Goal: Task Accomplishment & Management: Use online tool/utility

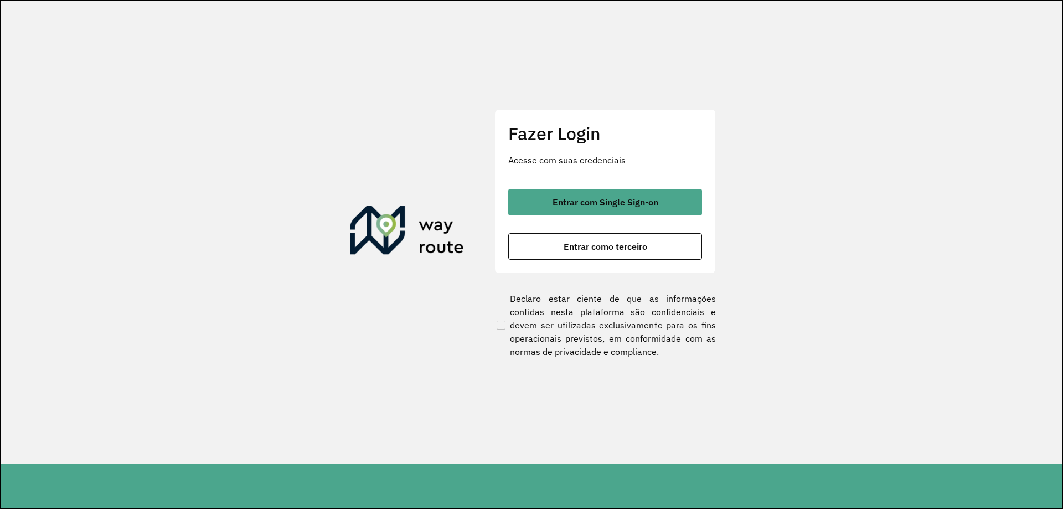
click at [573, 215] on div "Entrar com Single Sign-on Entrar como terceiro" at bounding box center [605, 224] width 194 height 71
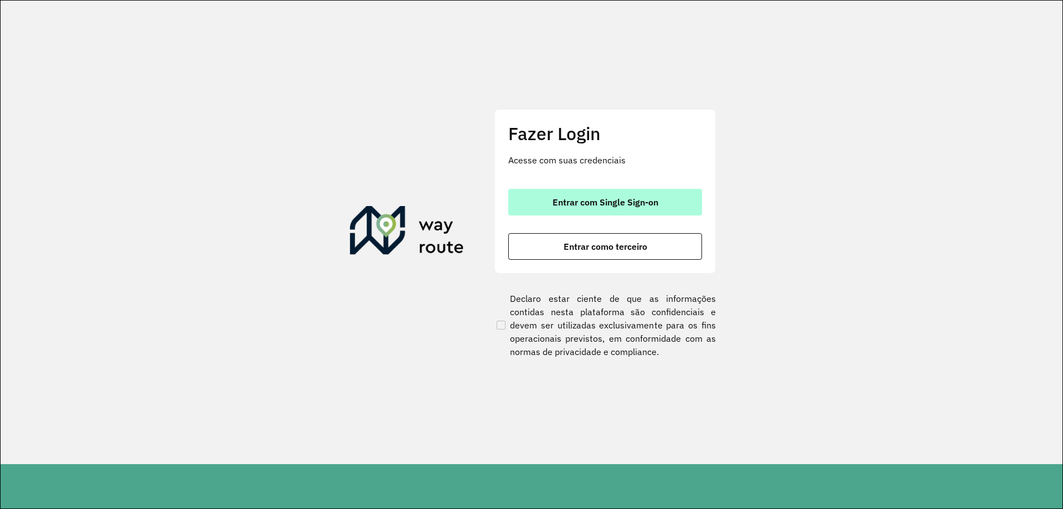
click at [593, 208] on button "Entrar com Single Sign-on" at bounding box center [605, 202] width 194 height 27
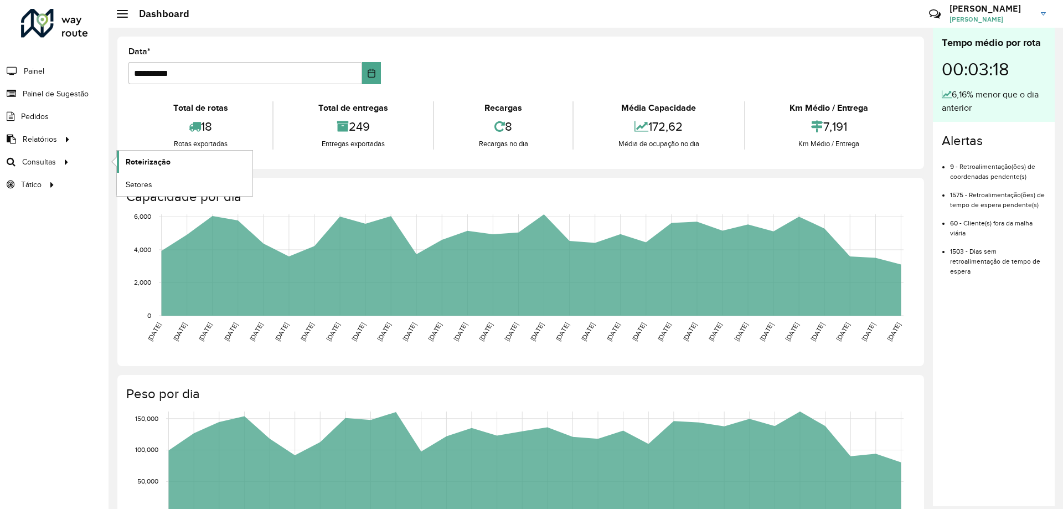
click at [142, 156] on span "Roteirização" at bounding box center [148, 162] width 45 height 12
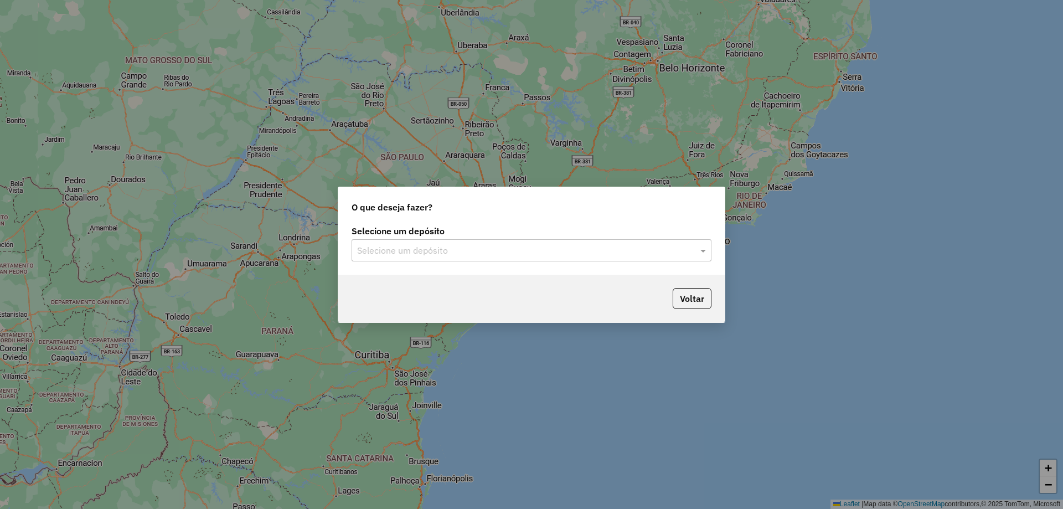
click at [452, 244] on input "text" at bounding box center [520, 250] width 327 height 13
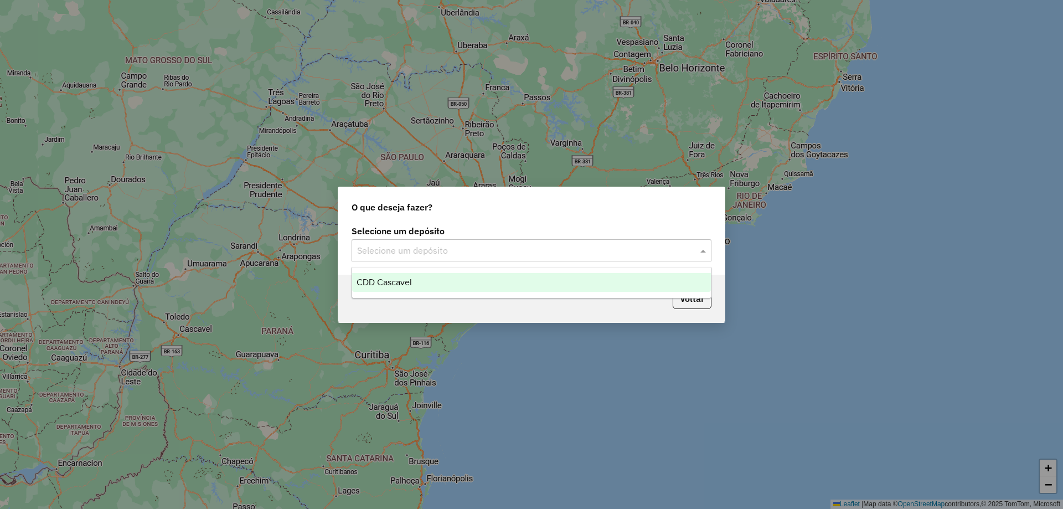
click at [419, 281] on div "CDD Cascavel" at bounding box center [531, 282] width 359 height 19
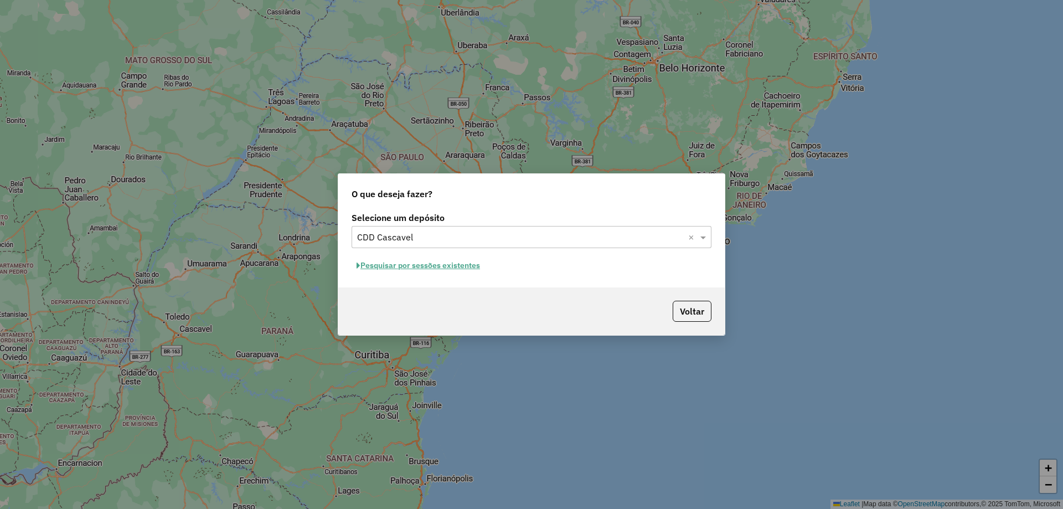
click at [415, 263] on button "Pesquisar por sessões existentes" at bounding box center [417, 265] width 133 height 17
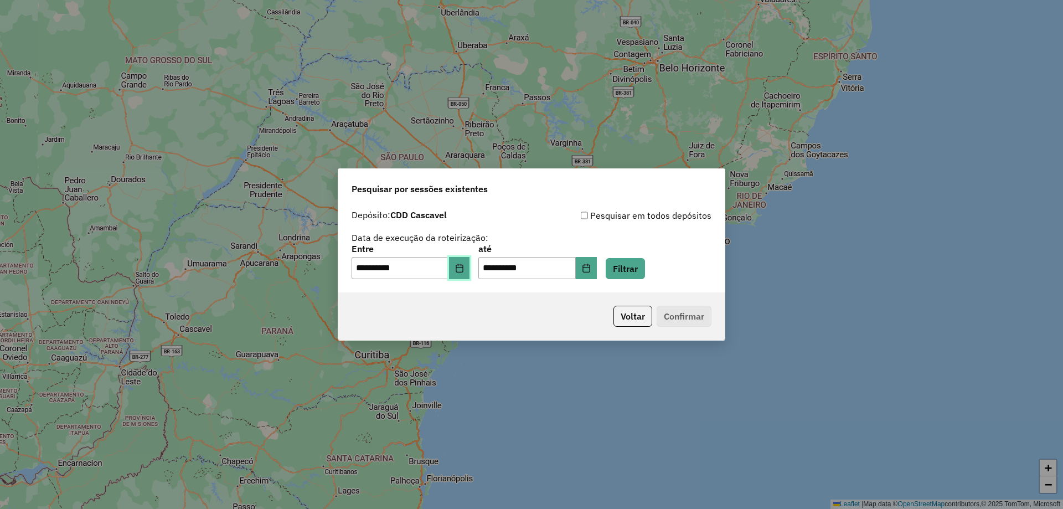
click at [457, 266] on button "Choose Date" at bounding box center [459, 268] width 21 height 22
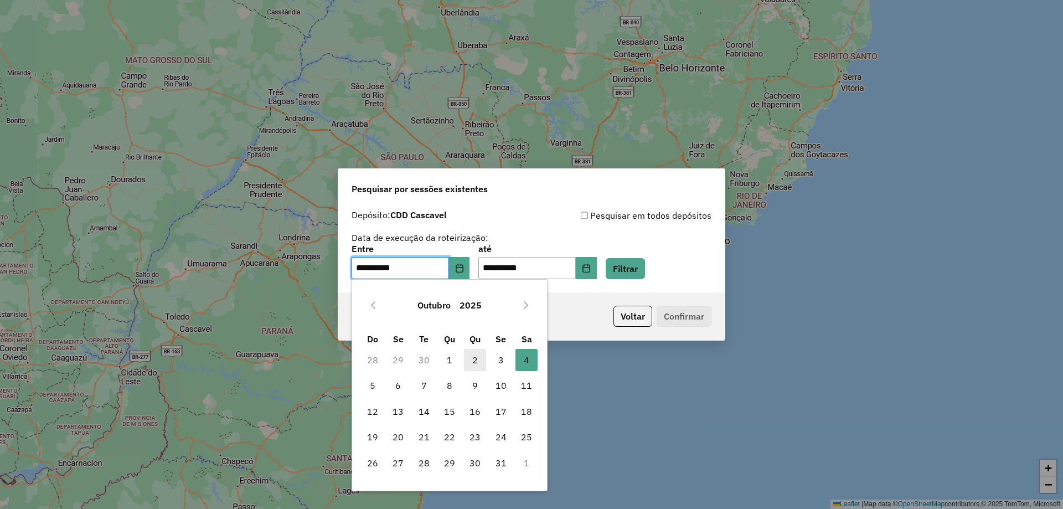
click at [478, 361] on span "2" at bounding box center [475, 360] width 22 height 22
type input "**********"
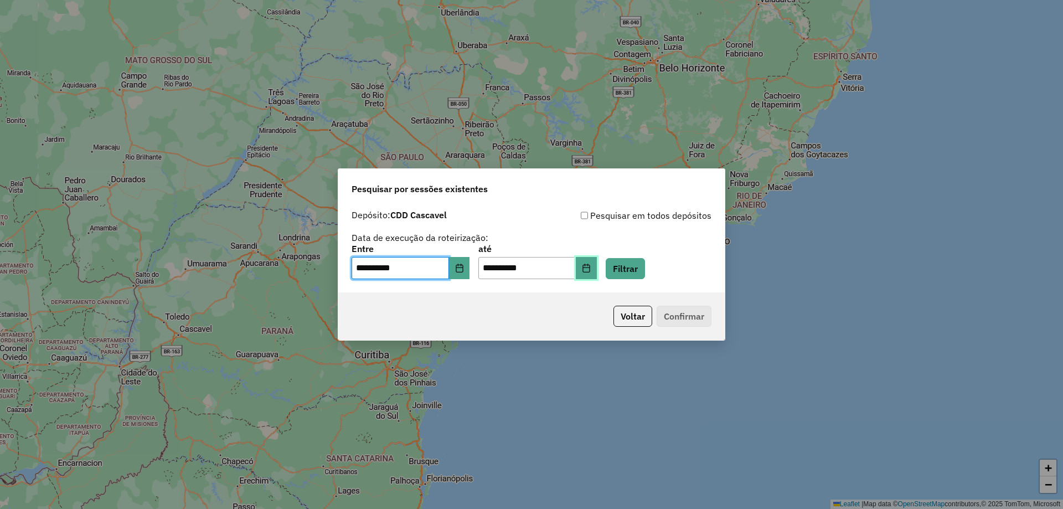
click at [589, 267] on icon "Choose Date" at bounding box center [585, 267] width 7 height 9
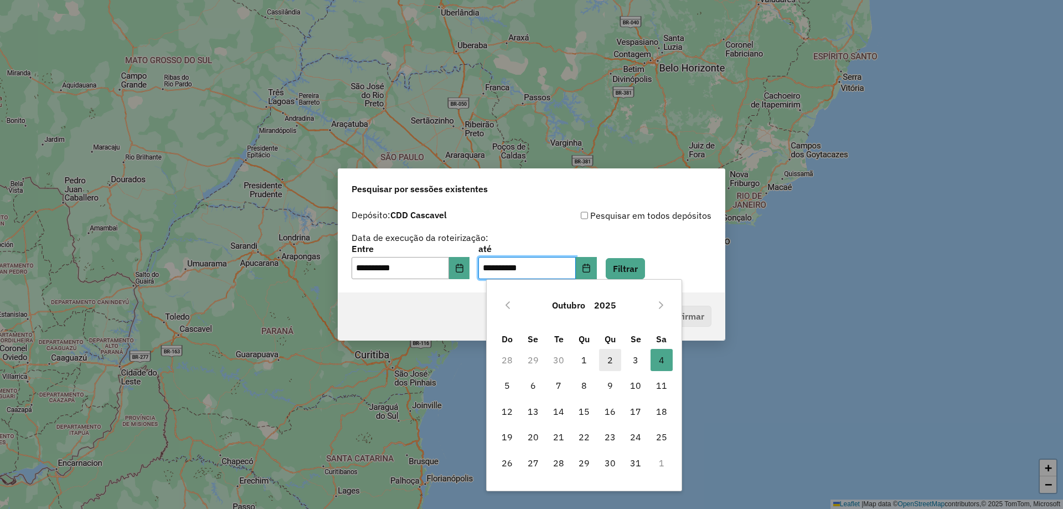
click at [604, 359] on span "2" at bounding box center [610, 360] width 22 height 22
type input "**********"
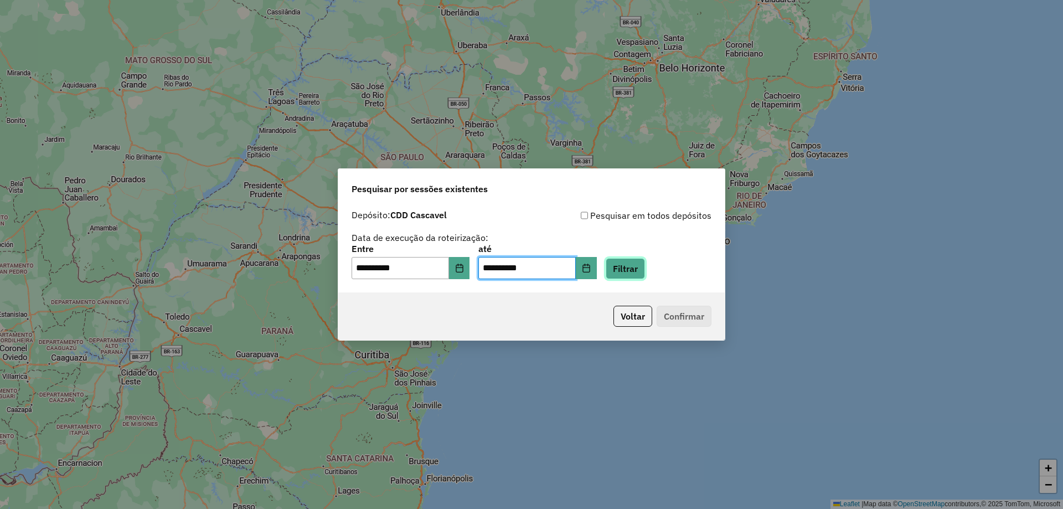
click at [645, 269] on button "Filtrar" at bounding box center [624, 268] width 39 height 21
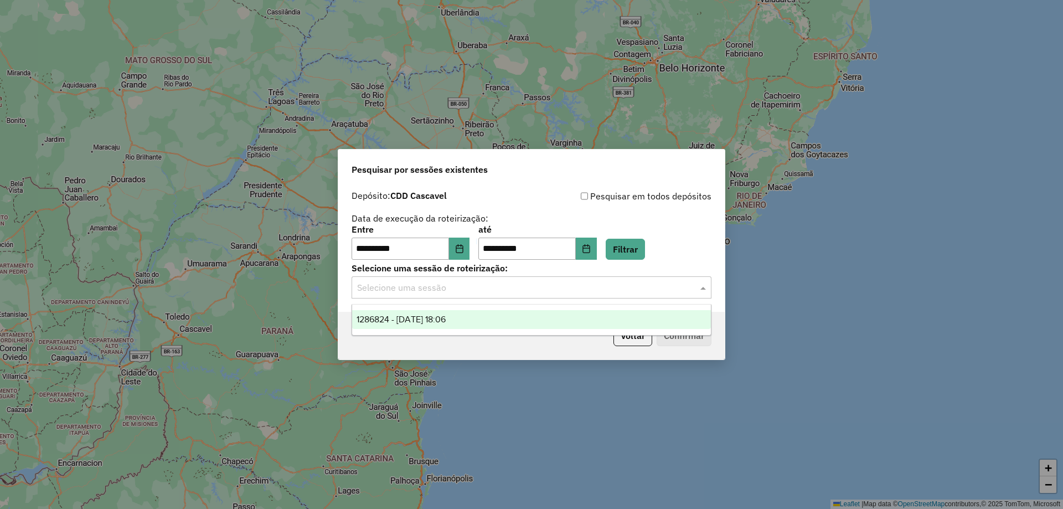
click at [486, 288] on input "text" at bounding box center [520, 287] width 327 height 13
click at [443, 324] on div "1286824 - 02/10/2025 18:06" at bounding box center [531, 319] width 359 height 19
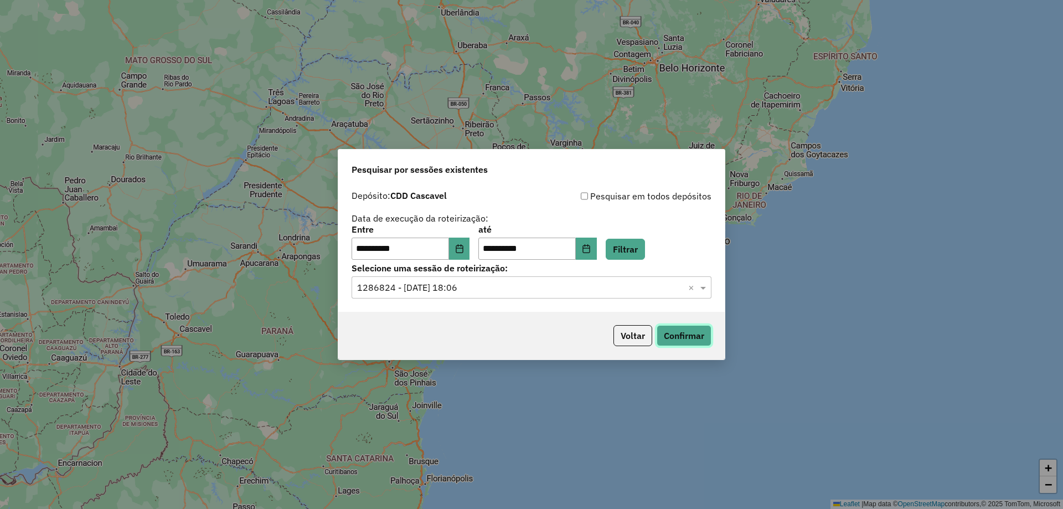
click at [700, 340] on button "Confirmar" at bounding box center [683, 335] width 55 height 21
click at [470, 256] on button "Choose Date" at bounding box center [459, 248] width 21 height 22
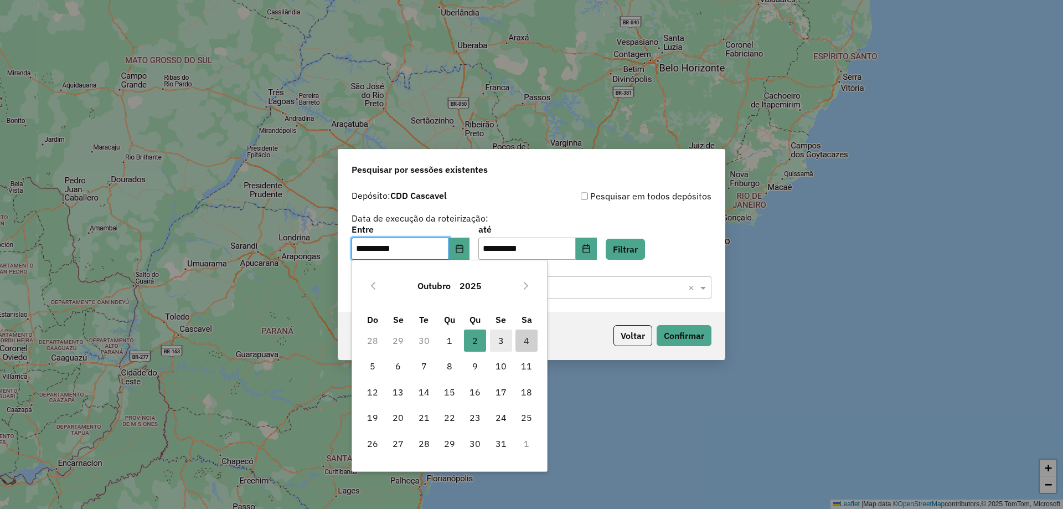
click at [497, 341] on span "3" at bounding box center [501, 340] width 22 height 22
type input "**********"
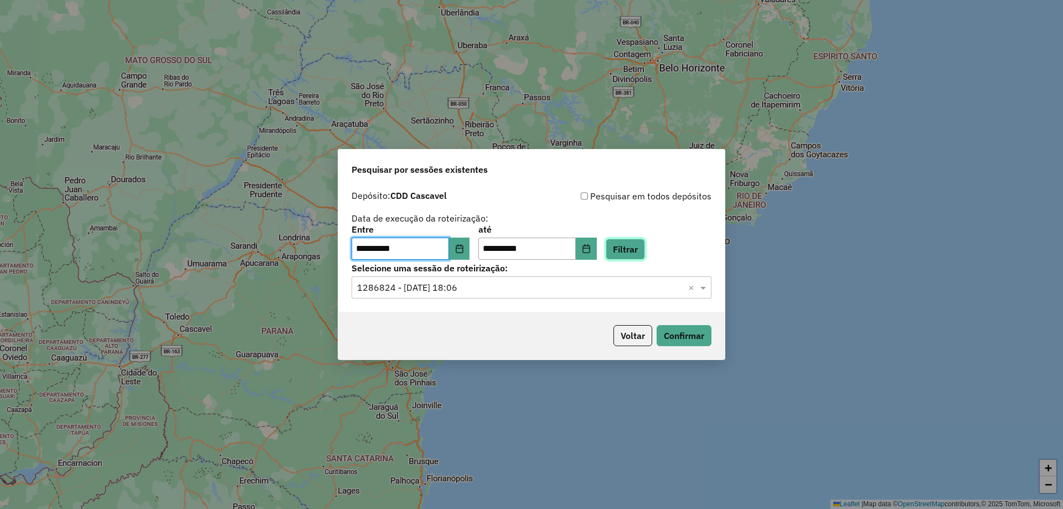
click at [645, 247] on button "Filtrar" at bounding box center [624, 249] width 39 height 21
click at [543, 278] on div "Selecione uma sessão × ×" at bounding box center [531, 287] width 360 height 22
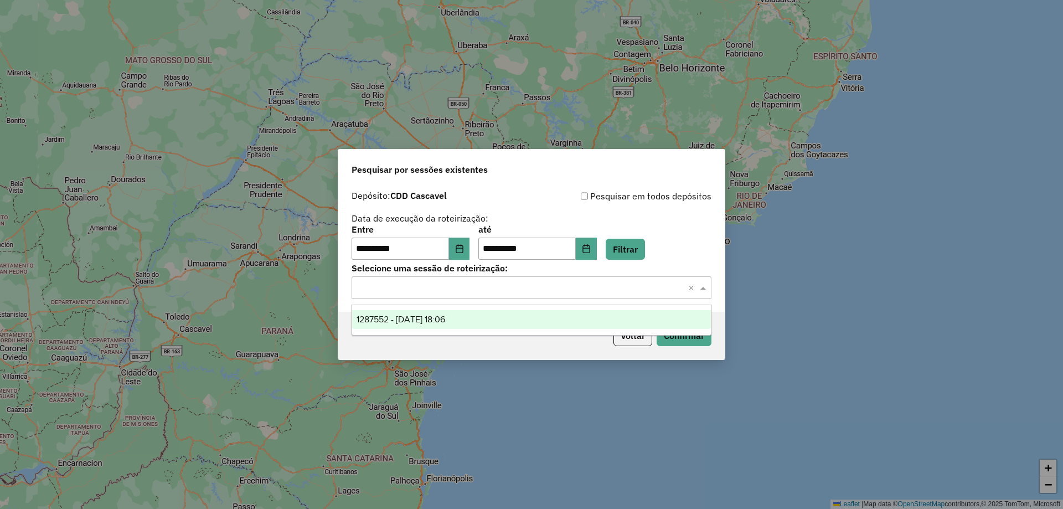
click at [514, 292] on input "text" at bounding box center [520, 287] width 327 height 13
click at [463, 324] on div "1287552 - 03/10/2025 18:06" at bounding box center [531, 319] width 359 height 19
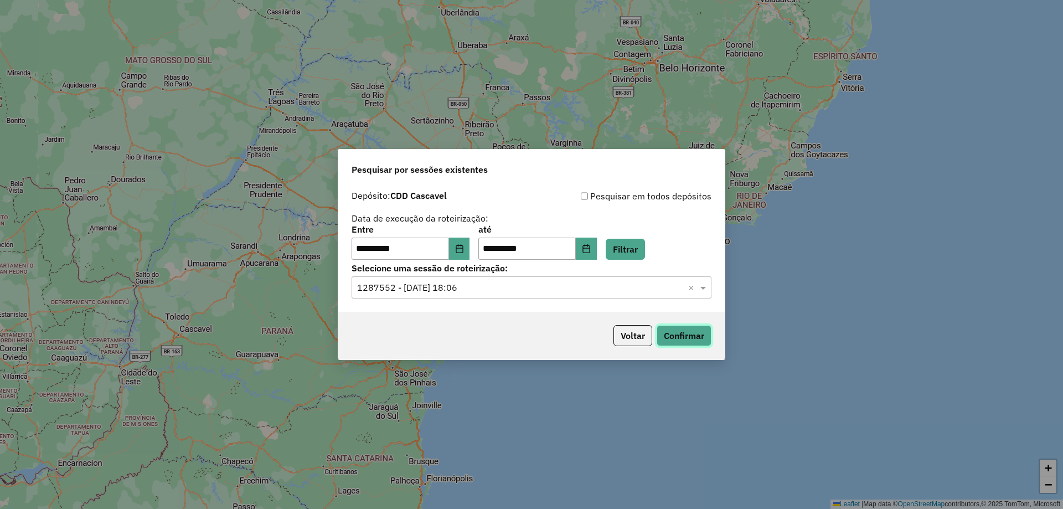
click at [697, 335] on button "Confirmar" at bounding box center [683, 335] width 55 height 21
click at [422, 243] on input "**********" at bounding box center [399, 248] width 97 height 22
click at [571, 282] on input "text" at bounding box center [520, 287] width 327 height 13
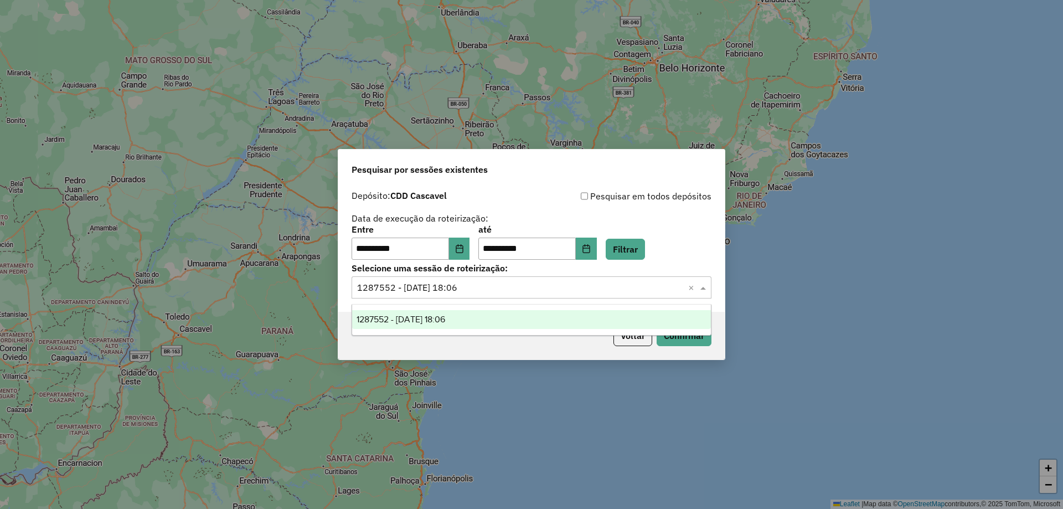
click at [437, 324] on div "1287552 - 03/10/2025 18:06" at bounding box center [531, 319] width 359 height 19
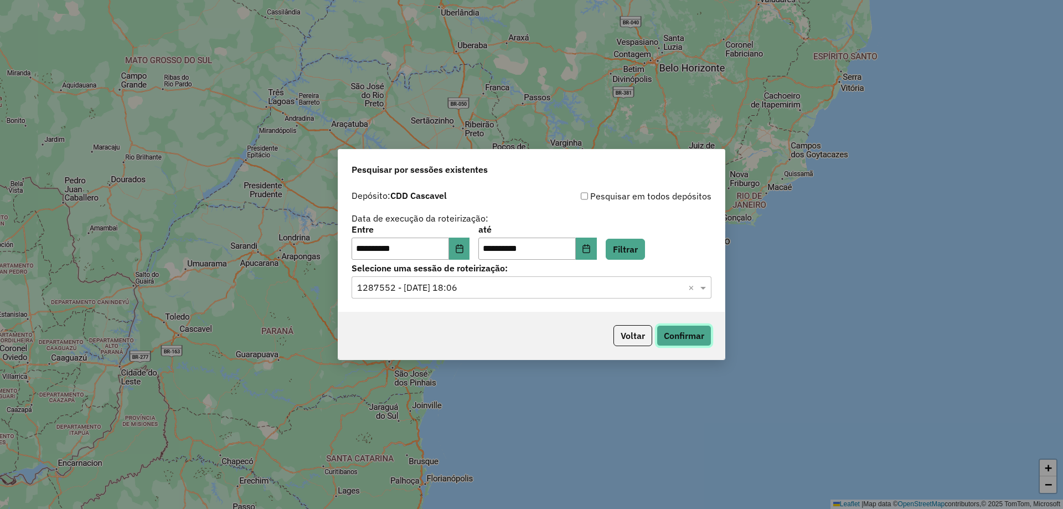
click at [692, 334] on button "Confirmar" at bounding box center [683, 335] width 55 height 21
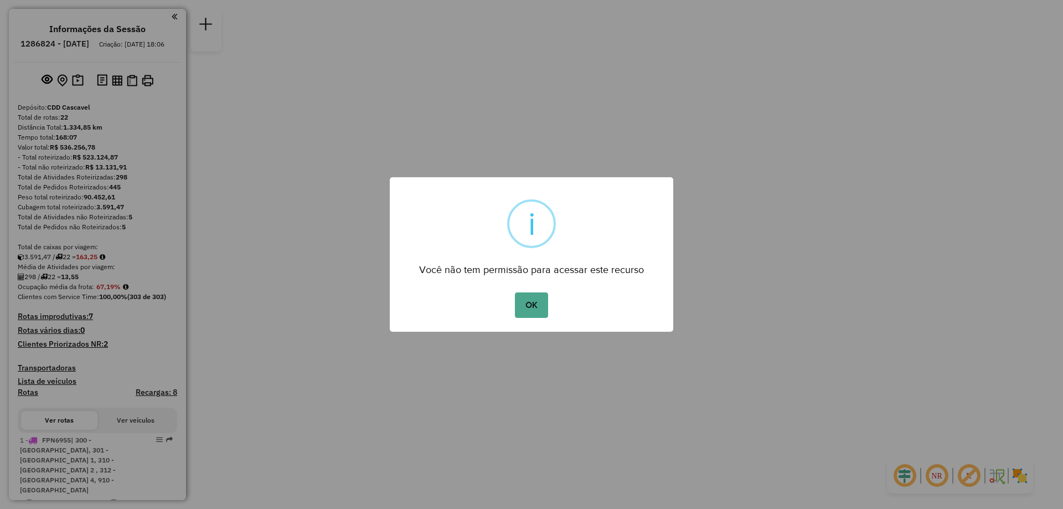
drag, startPoint x: 538, startPoint y: 312, endPoint x: 532, endPoint y: 310, distance: 6.3
click at [537, 310] on button "OK" at bounding box center [531, 304] width 33 height 25
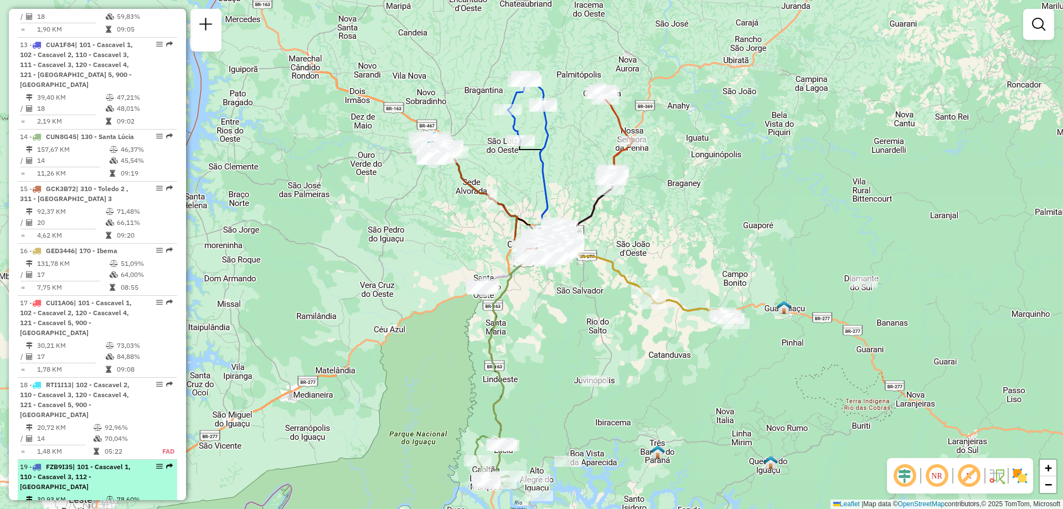
scroll to position [1439, 0]
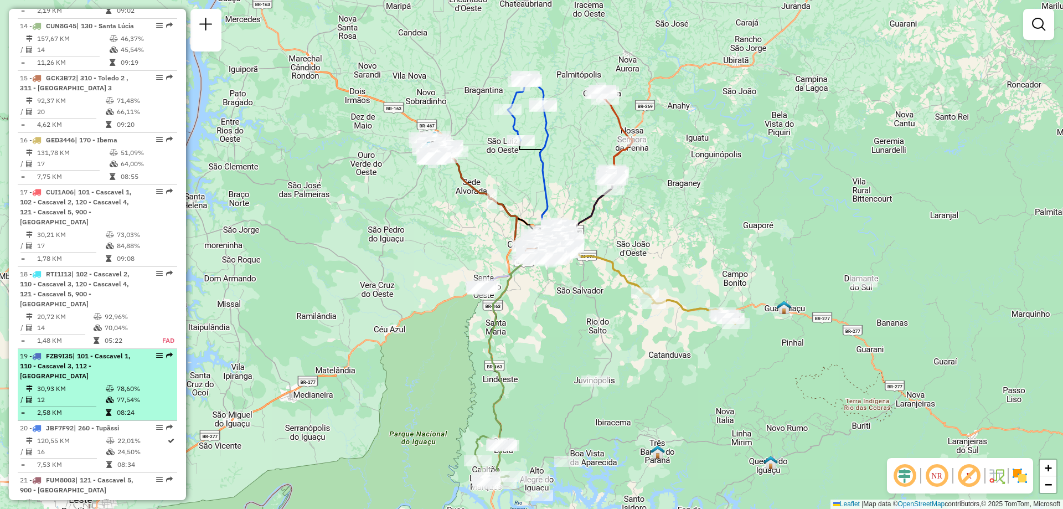
click at [97, 394] on td "12" at bounding box center [71, 399] width 69 height 11
select select "**********"
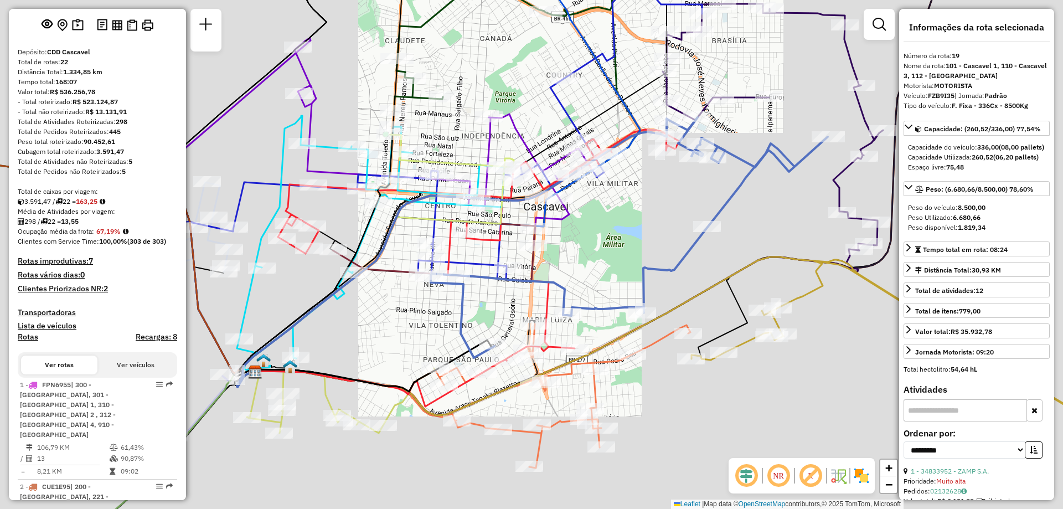
scroll to position [0, 0]
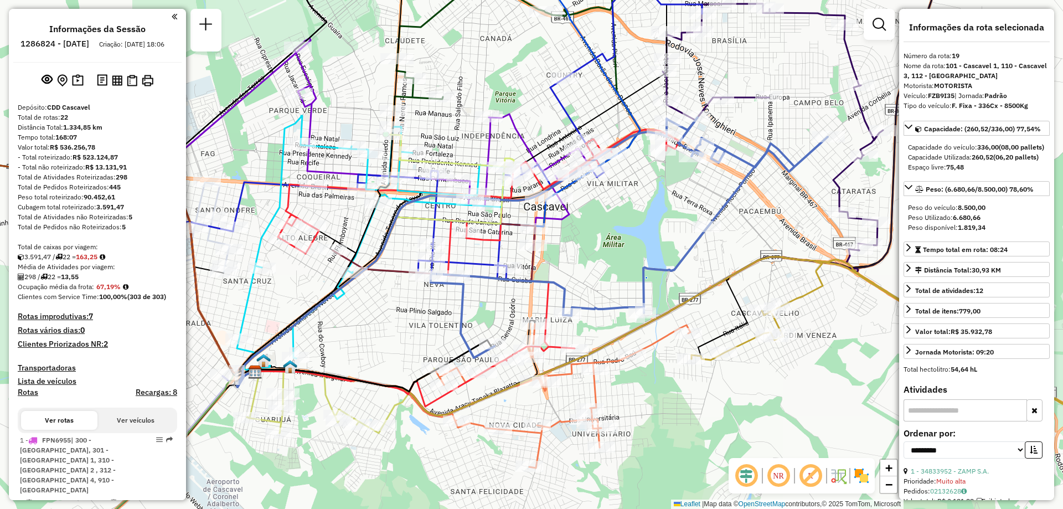
click at [63, 43] on h6 "1286824 - 02/10/2025" at bounding box center [54, 44] width 69 height 10
copy h6 "1286824"
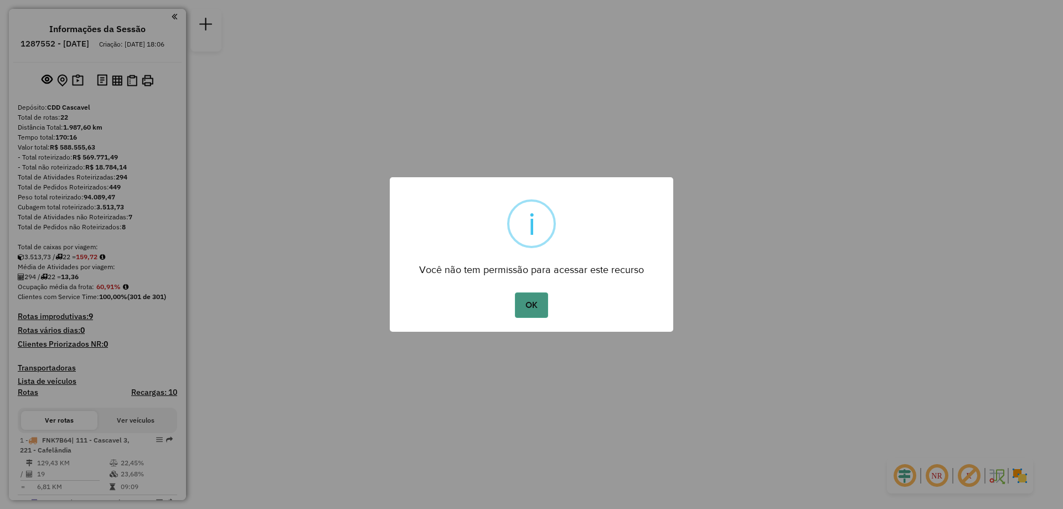
drag, startPoint x: 527, startPoint y: 310, endPoint x: 368, endPoint y: 302, distance: 159.6
click at [524, 309] on button "OK" at bounding box center [531, 304] width 33 height 25
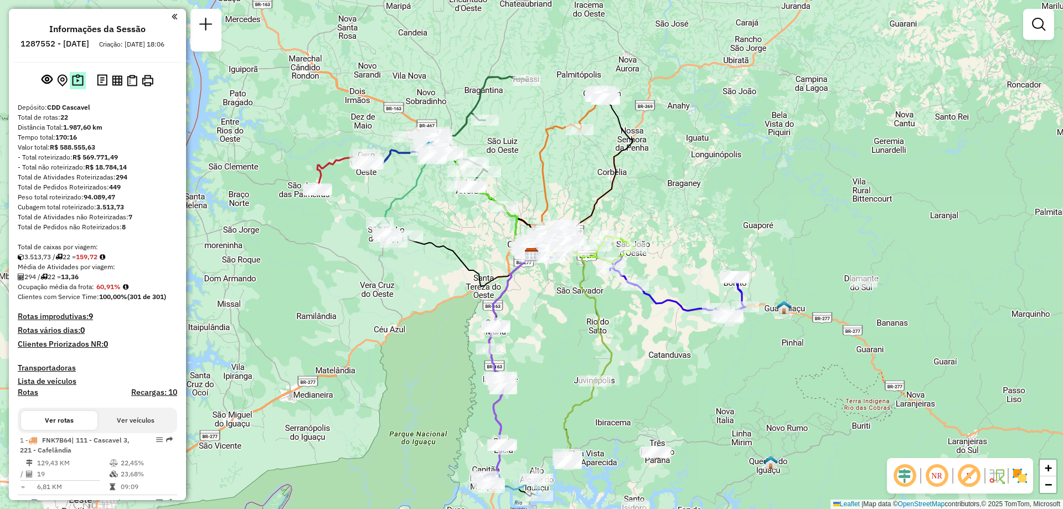
click at [70, 88] on button at bounding box center [78, 80] width 16 height 17
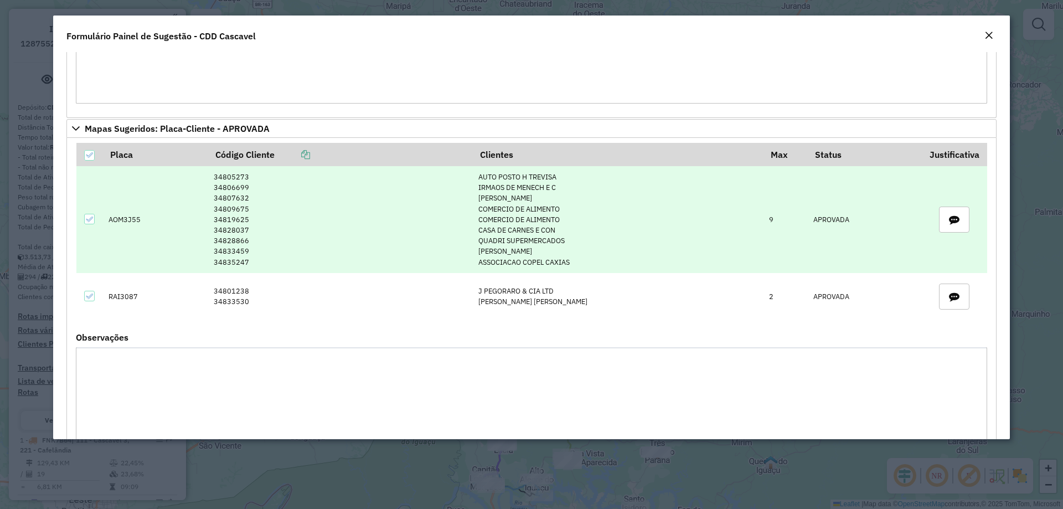
scroll to position [387, 0]
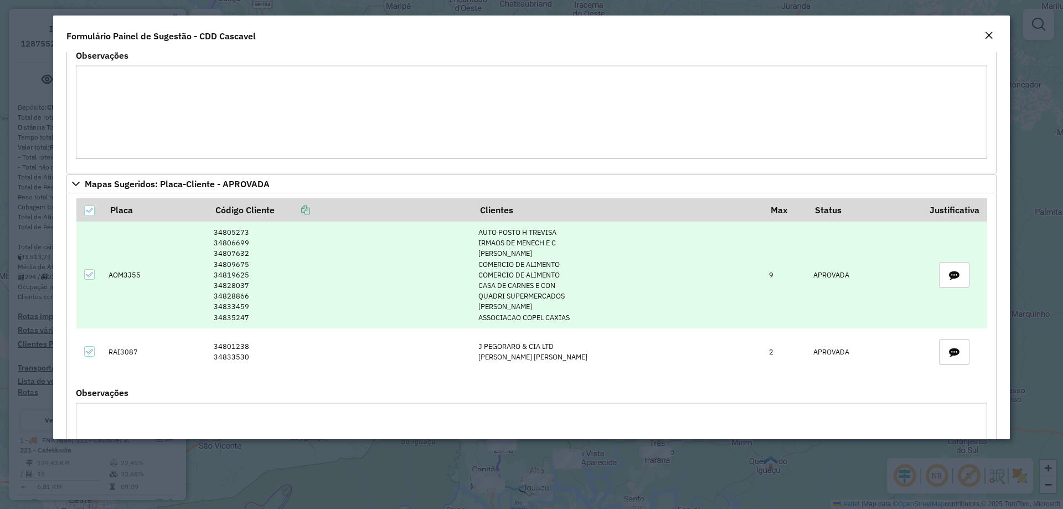
click at [374, 292] on td "34805273 34806699 34807632 34809675 34819625 34828037 34828866 34833459 34835247" at bounding box center [340, 274] width 265 height 107
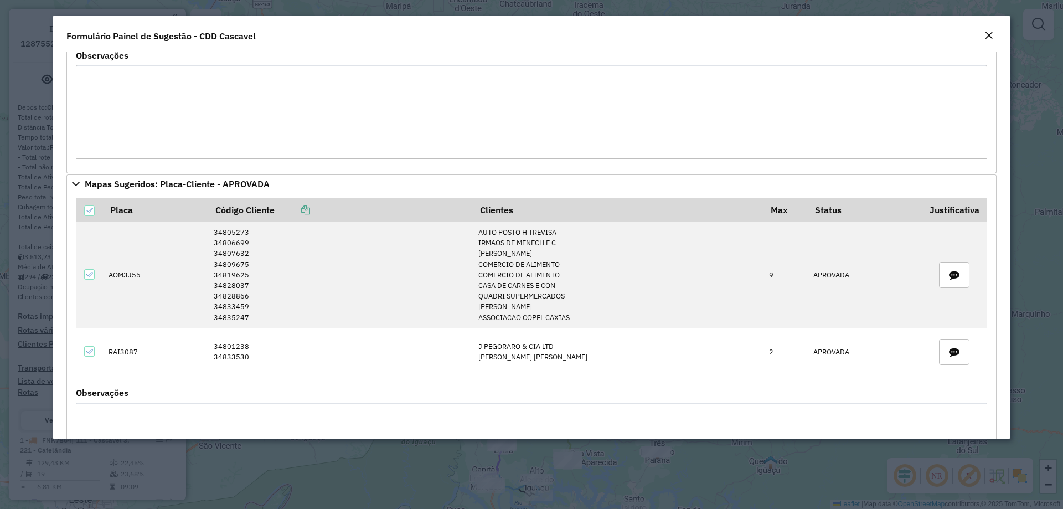
click at [991, 39] on em "Close" at bounding box center [988, 35] width 9 height 9
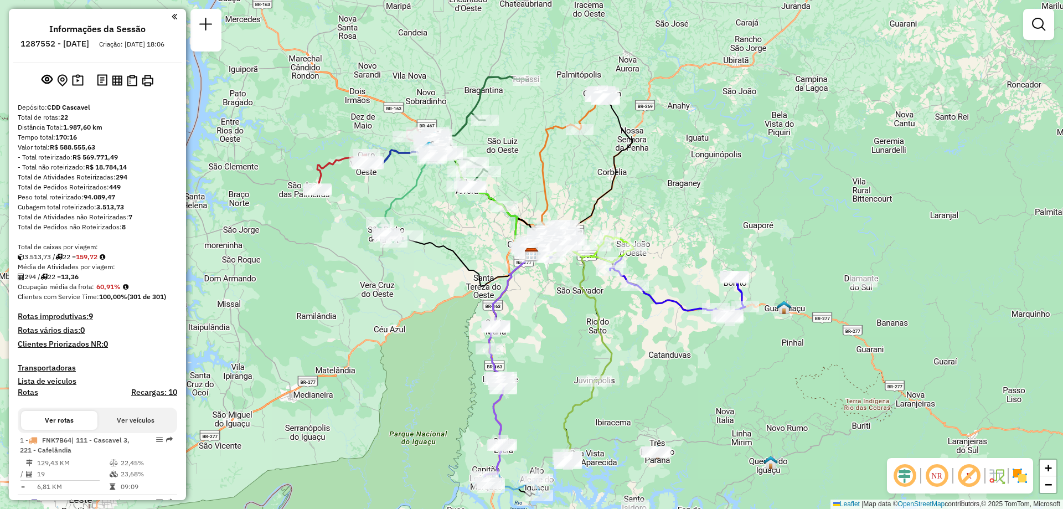
click at [66, 43] on h6 "1287552 - 03/10/2025" at bounding box center [54, 44] width 69 height 10
copy h6 "1287552"
click at [76, 82] on button at bounding box center [78, 80] width 16 height 17
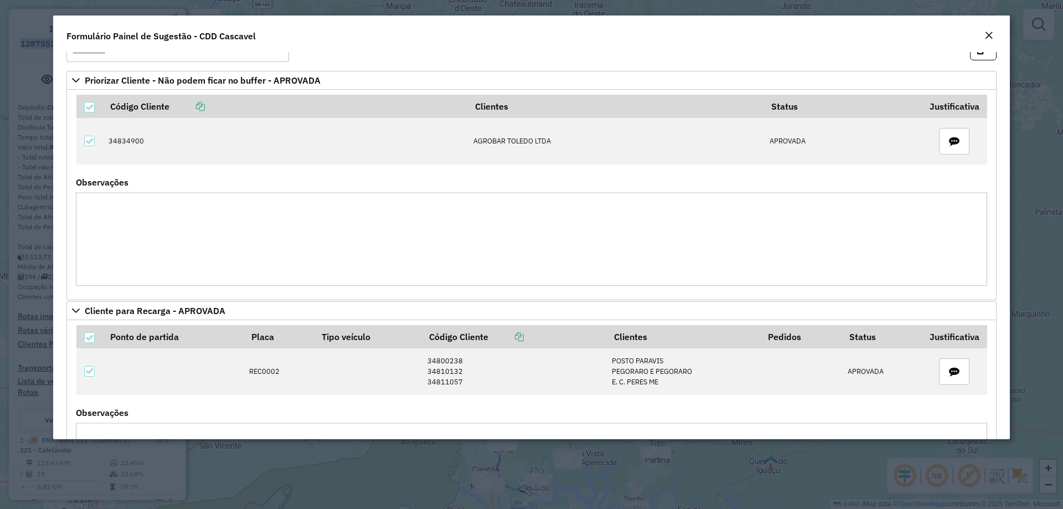
scroll to position [0, 0]
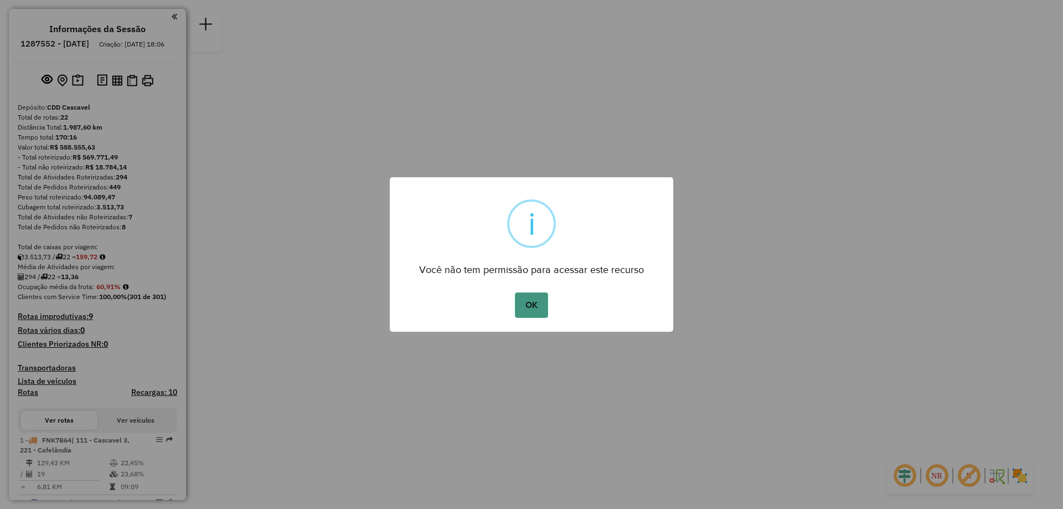
click at [531, 305] on button "OK" at bounding box center [531, 304] width 33 height 25
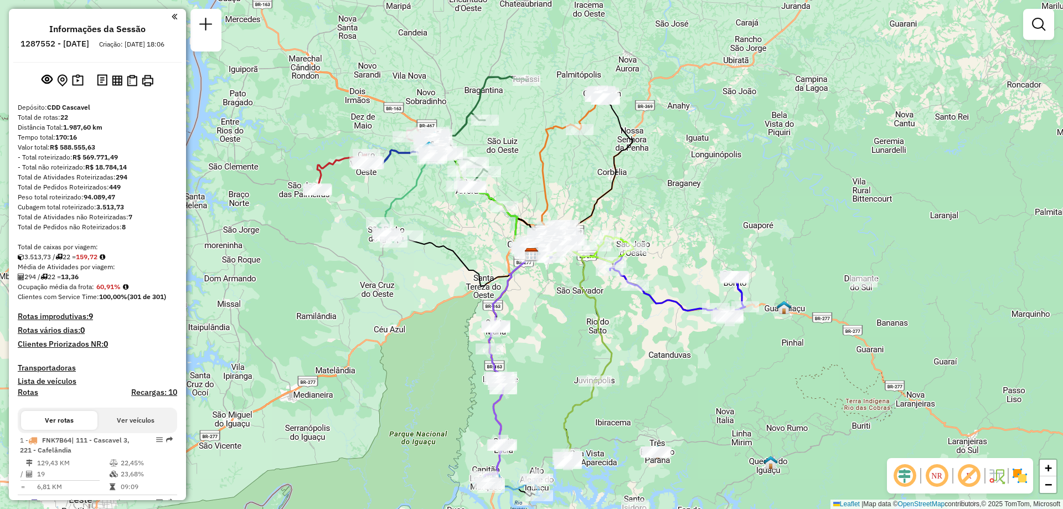
select select "**********"
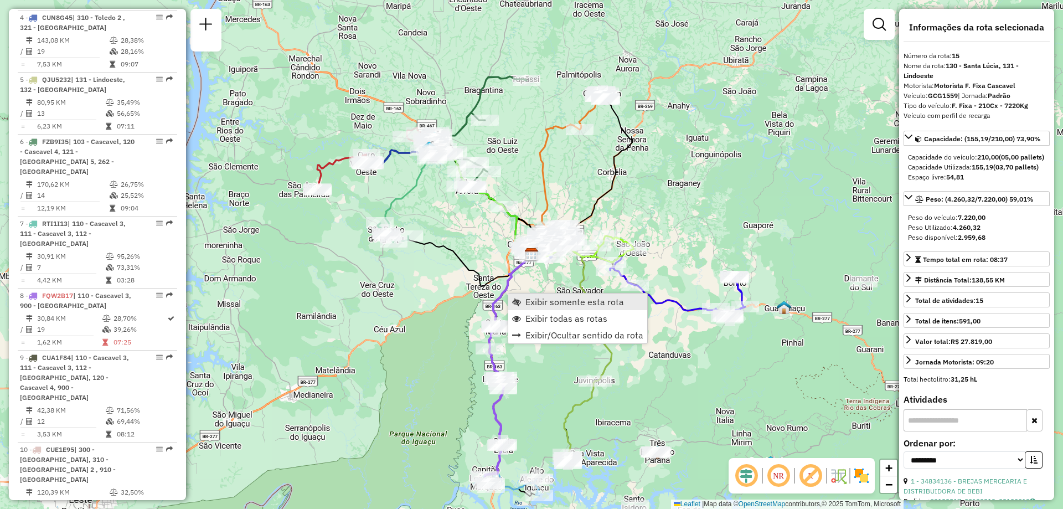
scroll to position [1332, 0]
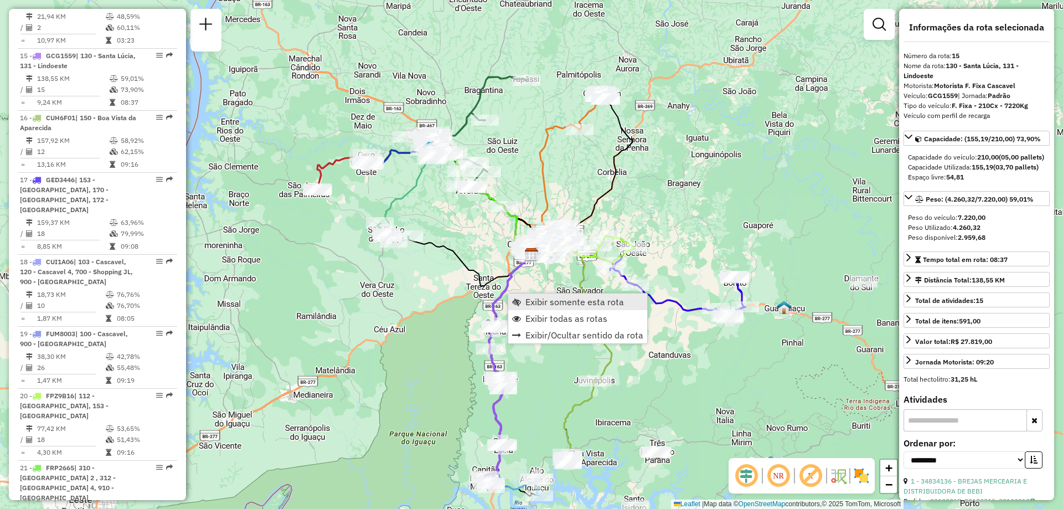
click at [552, 297] on span "Exibir somente esta rota" at bounding box center [574, 301] width 99 height 9
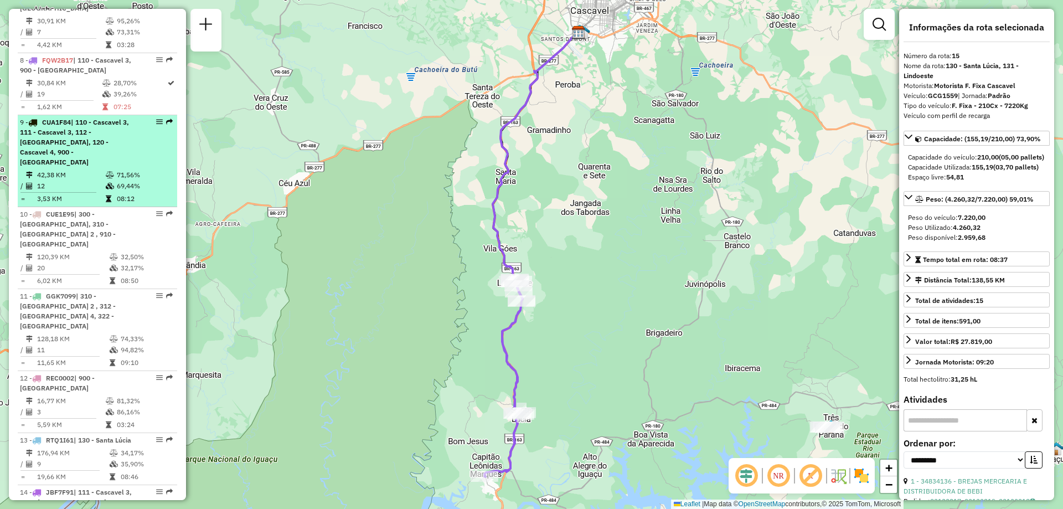
scroll to position [723, 0]
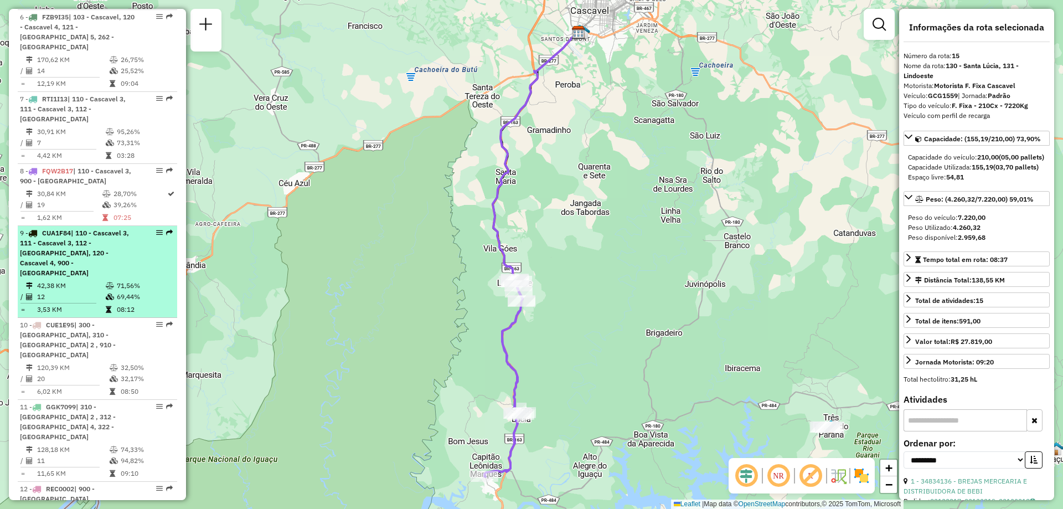
click at [77, 254] on span "| 110 - Cascavel 3, 111 - Cascavel 3, 112 - Rivieira, 120 - Cascavel 4, 900 - C…" at bounding box center [74, 253] width 109 height 48
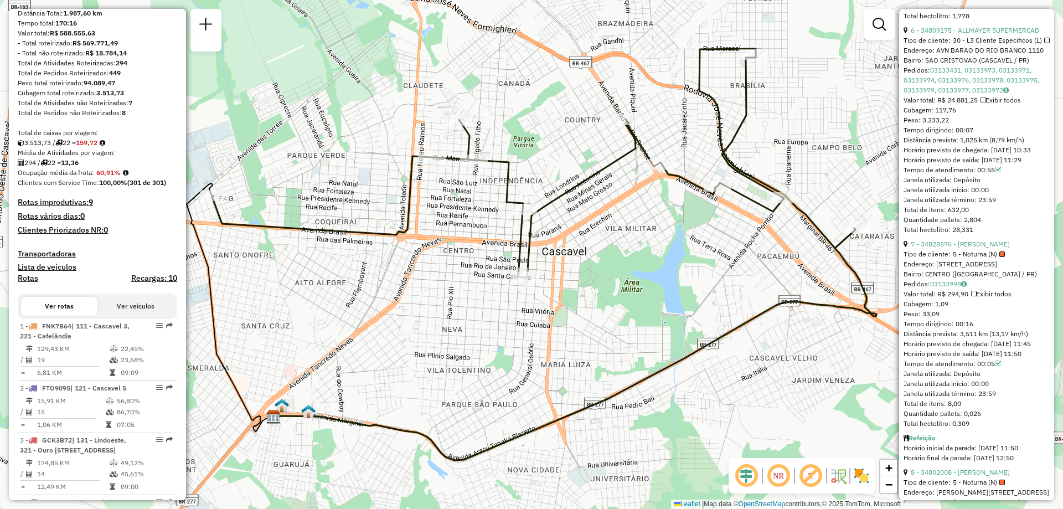
scroll to position [0, 0]
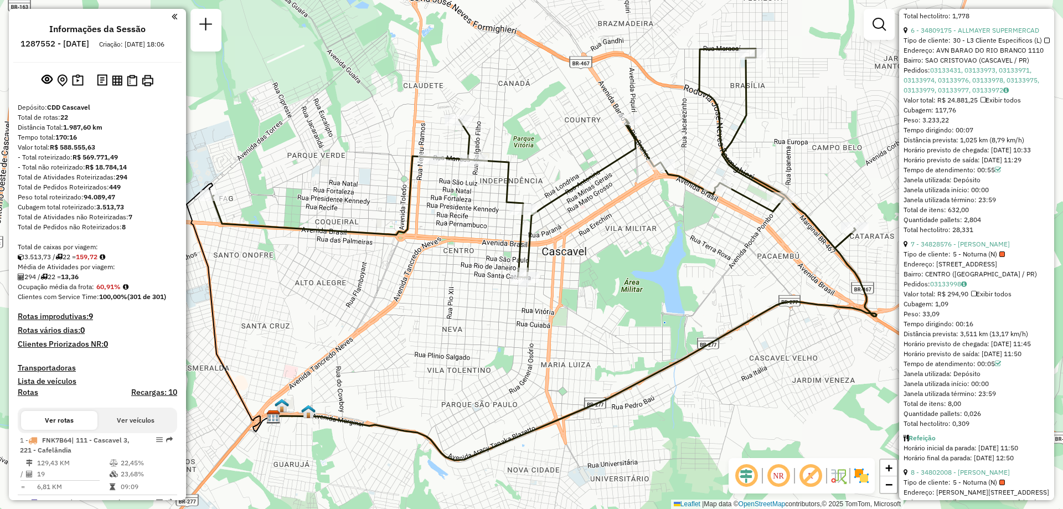
click at [55, 42] on h6 "1287552 - 03/10/2025" at bounding box center [54, 44] width 69 height 10
copy h6 "1287552"
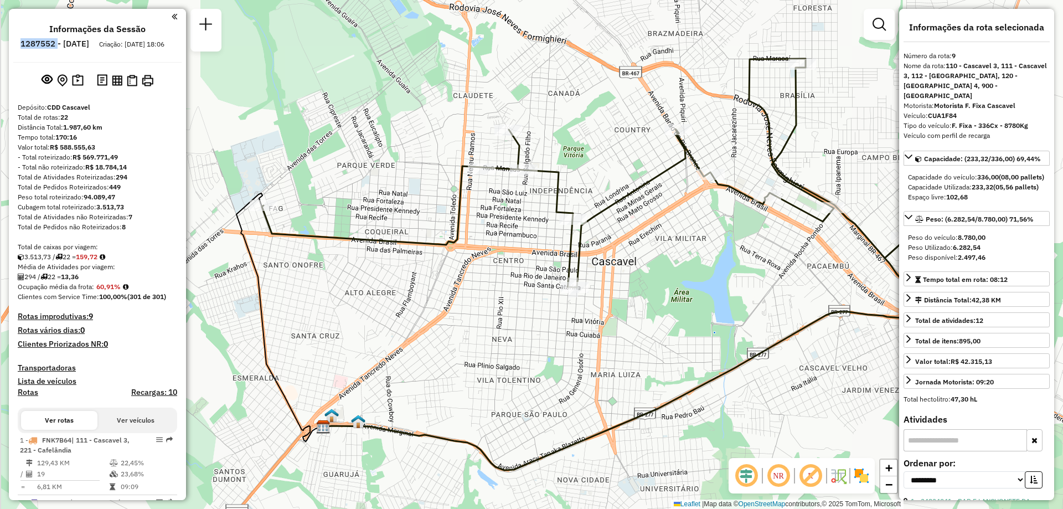
drag, startPoint x: 357, startPoint y: 299, endPoint x: 407, endPoint y: 309, distance: 50.8
click at [407, 309] on div "Janela de atendimento Grade de atendimento Capacidade Transportadoras Veículos …" at bounding box center [531, 254] width 1063 height 509
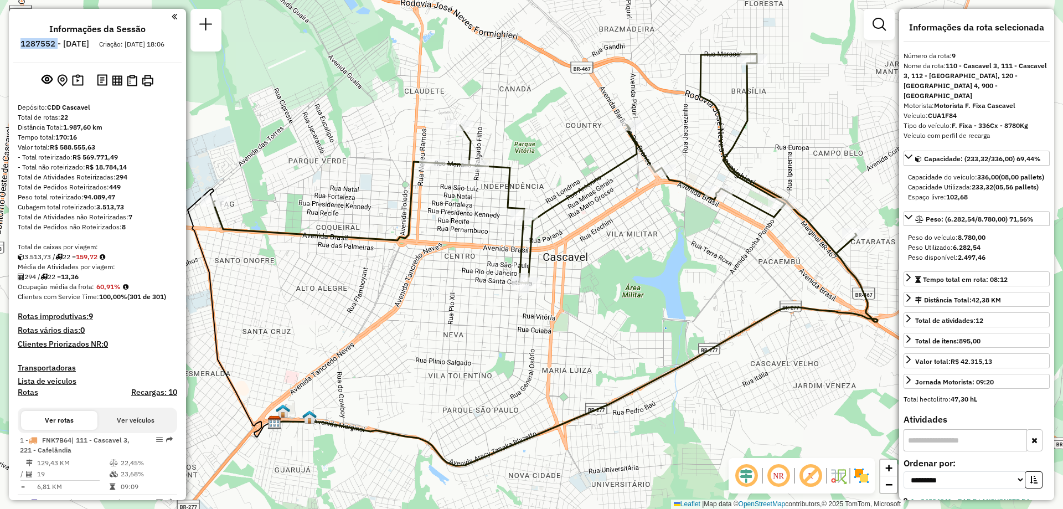
drag, startPoint x: 801, startPoint y: 328, endPoint x: 752, endPoint y: 324, distance: 48.9
click at [752, 324] on icon at bounding box center [576, 350] width 603 height 232
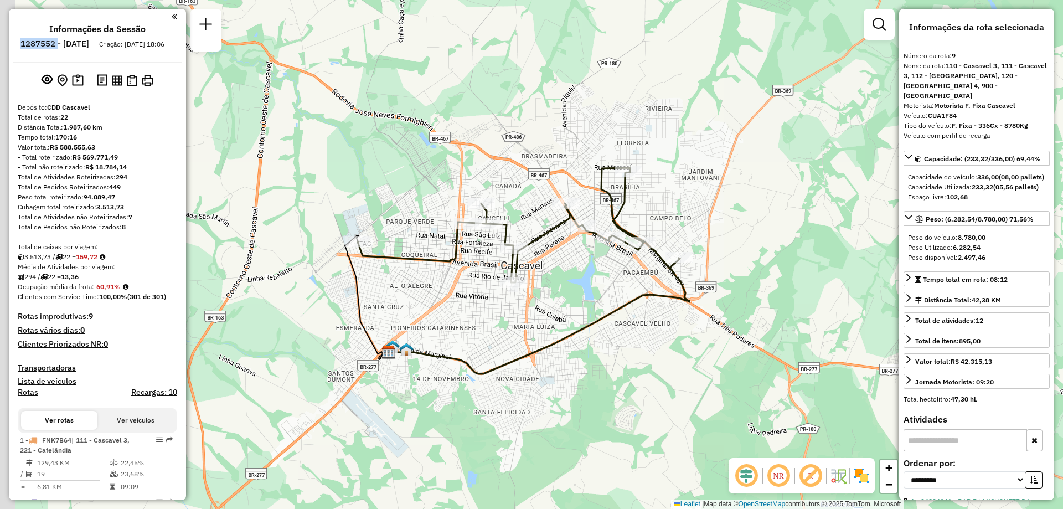
drag, startPoint x: 411, startPoint y: 278, endPoint x: 436, endPoint y: 288, distance: 26.6
click at [436, 288] on div "Janela de atendimento Grade de atendimento Capacidade Transportadoras Veículos …" at bounding box center [531, 254] width 1063 height 509
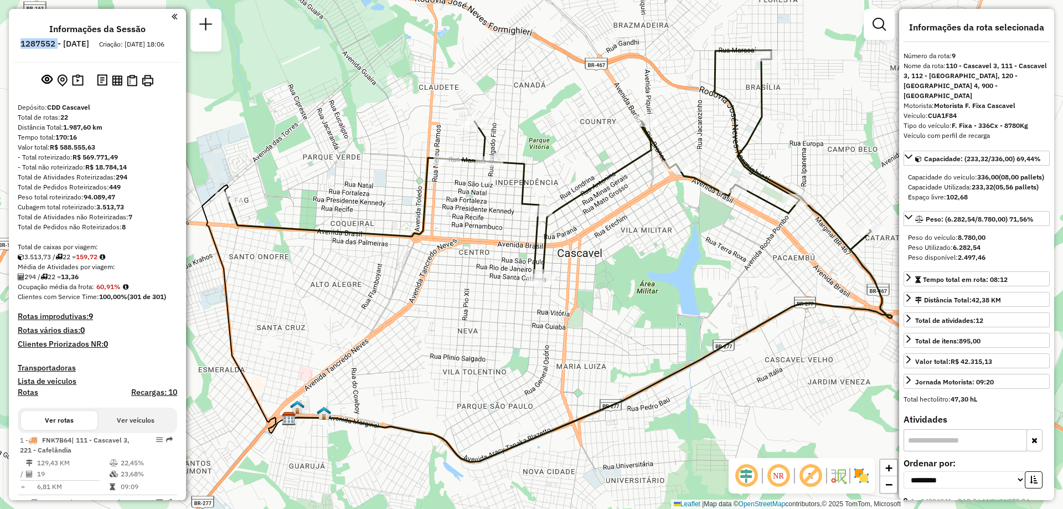
drag, startPoint x: 495, startPoint y: 298, endPoint x: 443, endPoint y: 300, distance: 52.6
click at [443, 300] on div "Janela de atendimento Grade de atendimento Capacidade Transportadoras Veículos …" at bounding box center [531, 254] width 1063 height 509
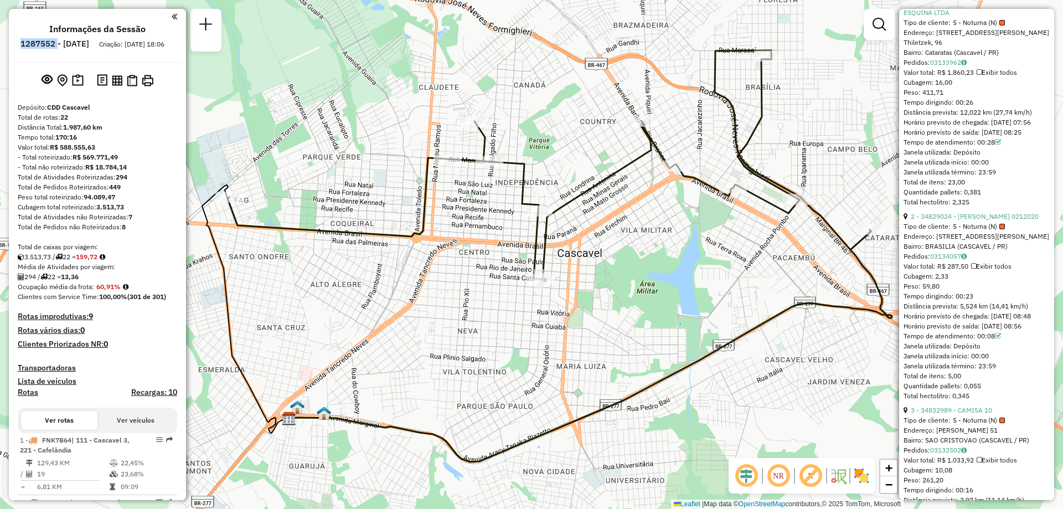
scroll to position [553, 0]
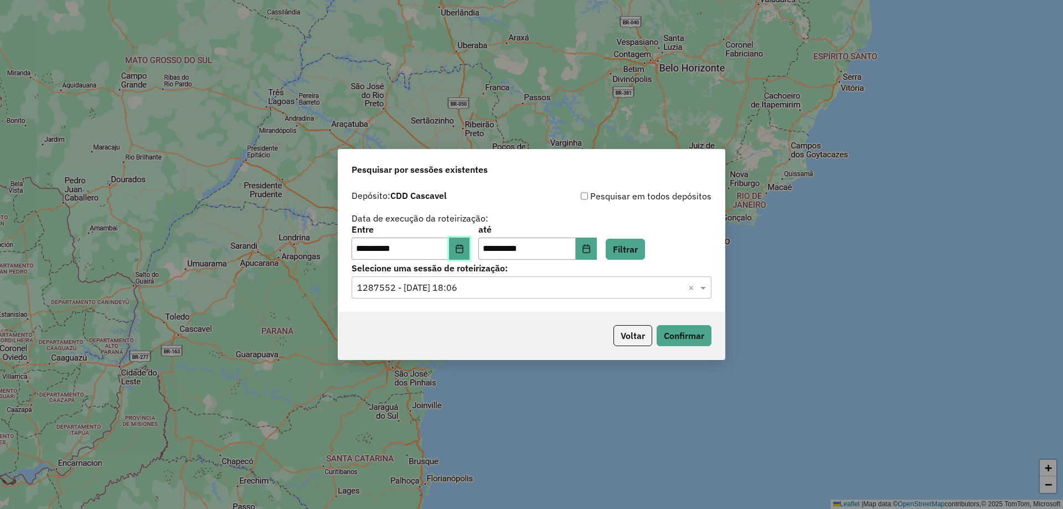
click at [464, 251] on icon "Choose Date" at bounding box center [459, 248] width 9 height 9
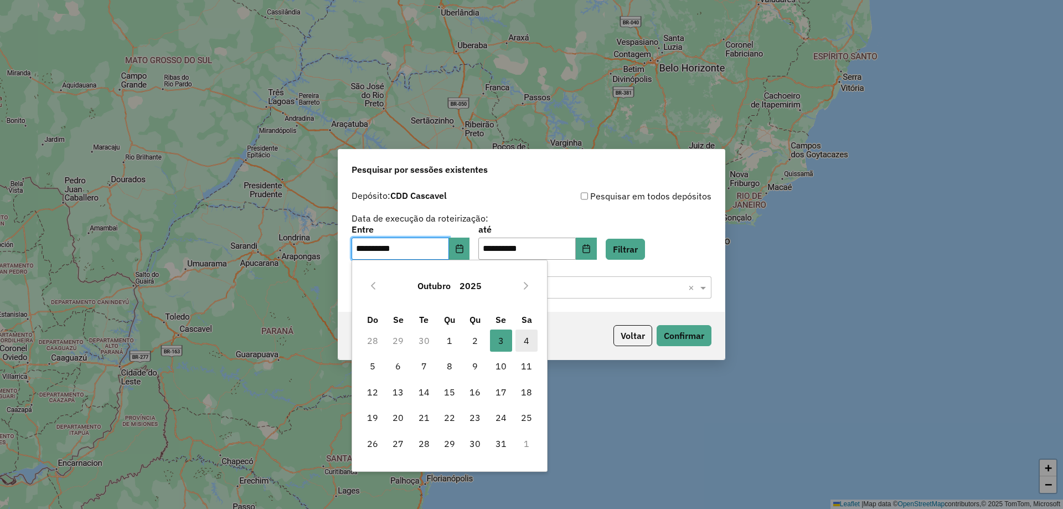
click at [529, 341] on span "4" at bounding box center [526, 340] width 22 height 22
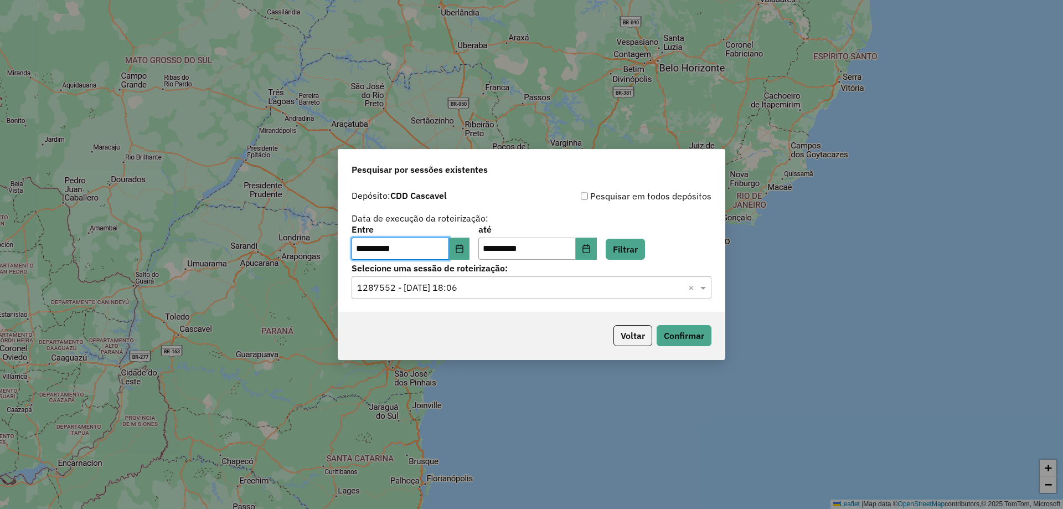
click at [661, 240] on div "**********" at bounding box center [531, 242] width 360 height 34
click at [645, 241] on button "Filtrar" at bounding box center [624, 249] width 39 height 21
click at [495, 291] on input "text" at bounding box center [520, 287] width 327 height 13
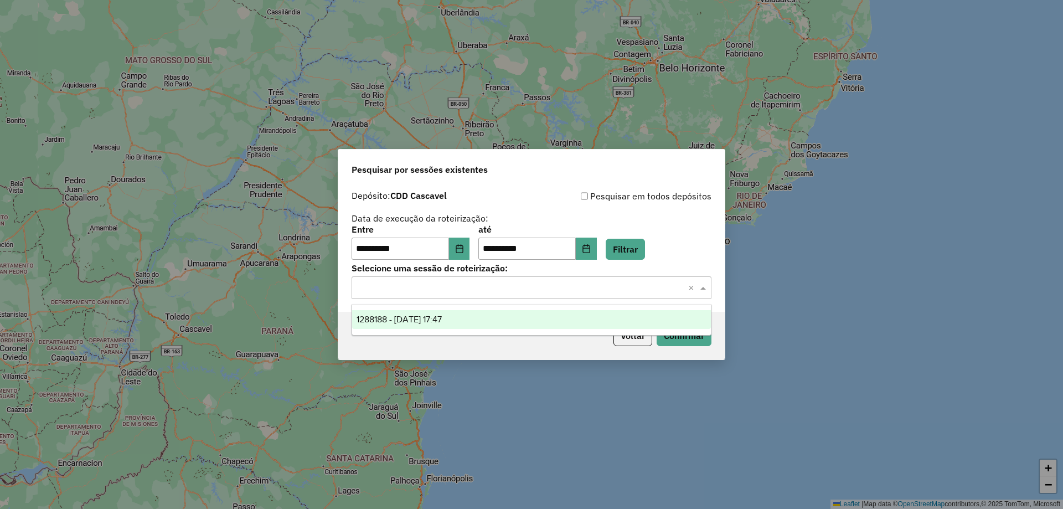
click at [466, 317] on div "1288188 - [DATE] 17:47" at bounding box center [531, 319] width 359 height 19
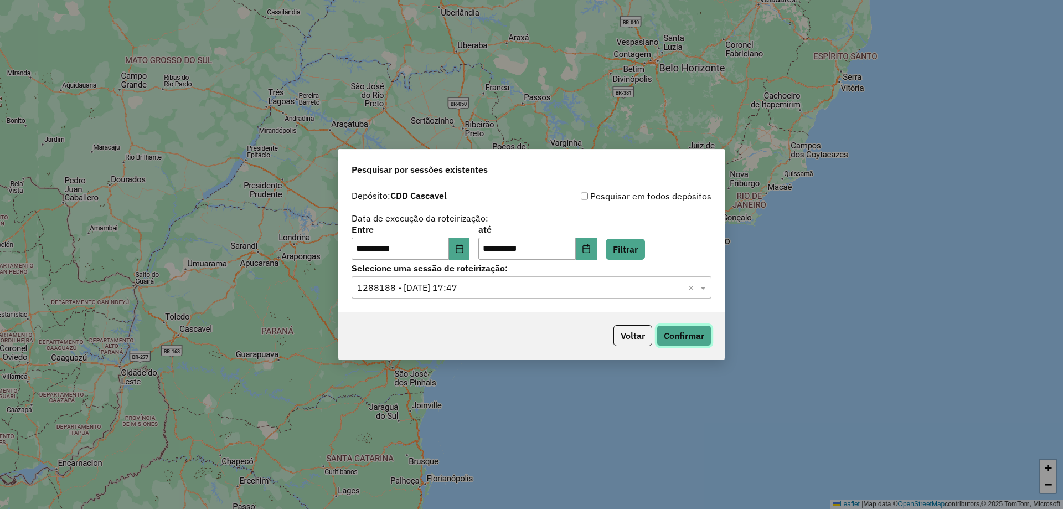
click at [676, 333] on button "Confirmar" at bounding box center [683, 335] width 55 height 21
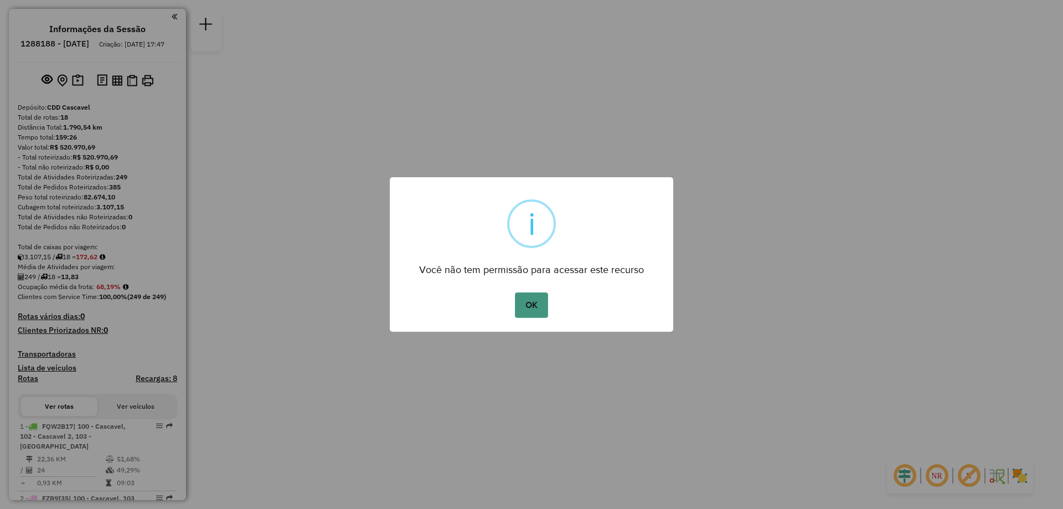
click at [527, 306] on button "OK" at bounding box center [531, 304] width 33 height 25
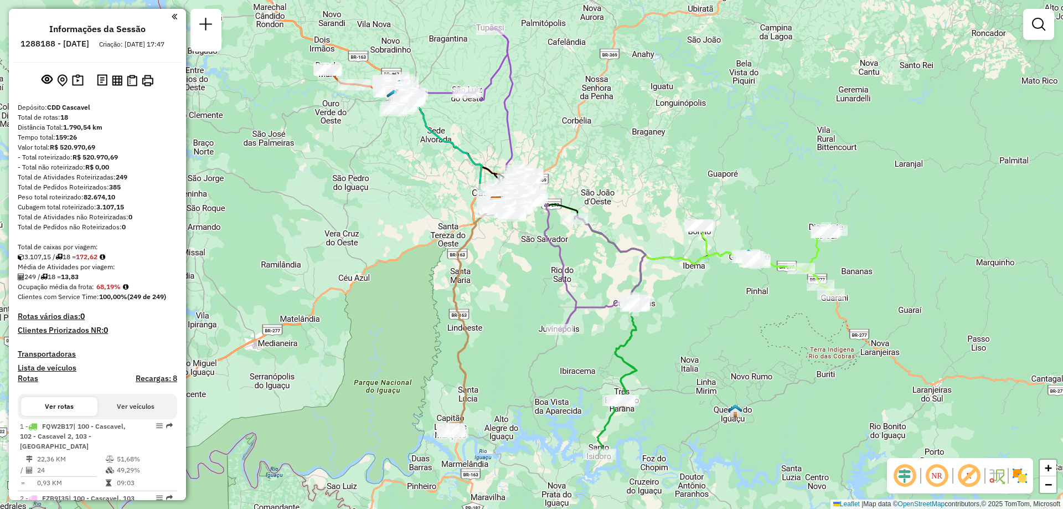
drag, startPoint x: 716, startPoint y: 142, endPoint x: 645, endPoint y: 173, distance: 76.8
click at [645, 173] on div "Janela de atendimento Grade de atendimento Capacidade Transportadoras Veículos …" at bounding box center [531, 254] width 1063 height 509
select select "**********"
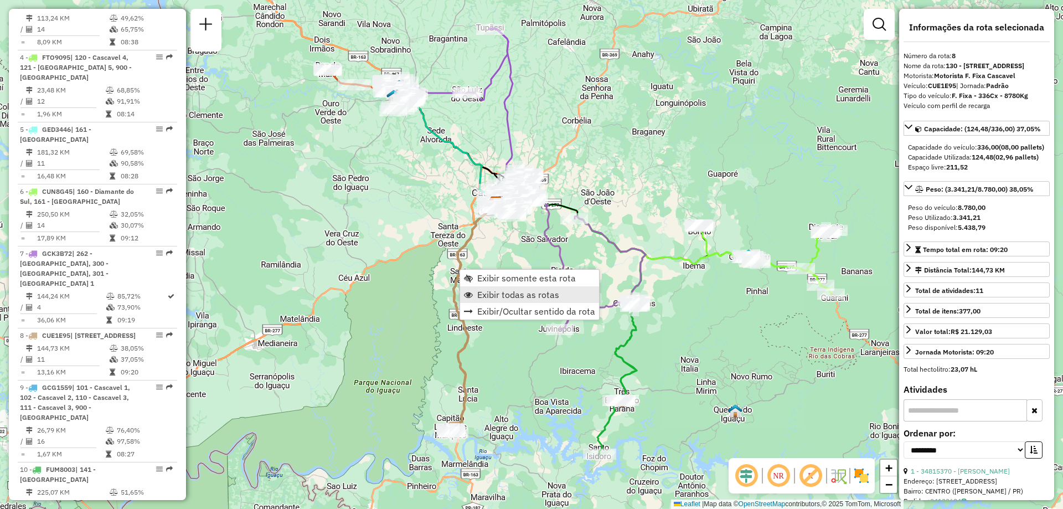
scroll to position [864, 0]
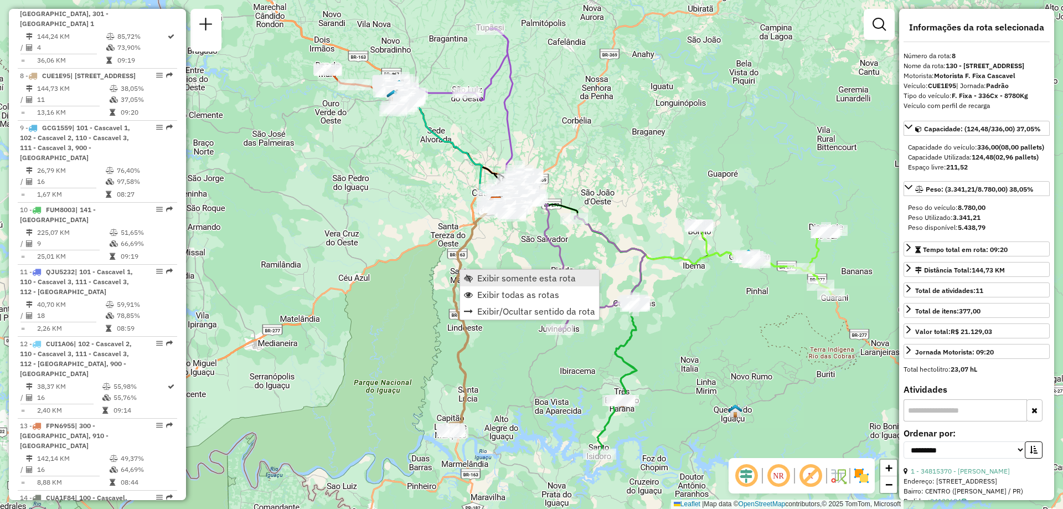
click at [507, 282] on span "Exibir somente esta rota" at bounding box center [526, 277] width 99 height 9
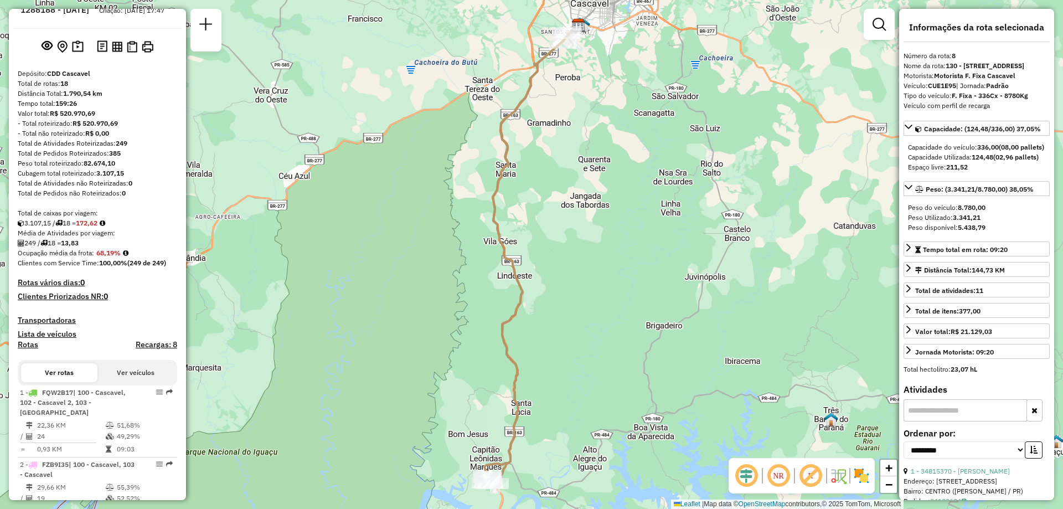
scroll to position [200, 0]
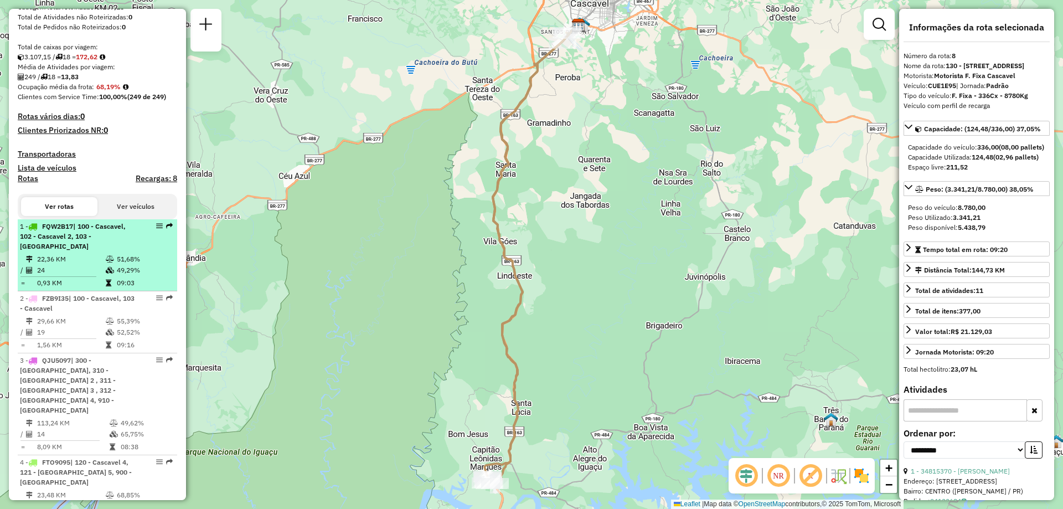
click at [79, 248] on span "| 100 - Cascavel, 102 - Cascavel 2, 103 - [GEOGRAPHIC_DATA]" at bounding box center [73, 236] width 106 height 28
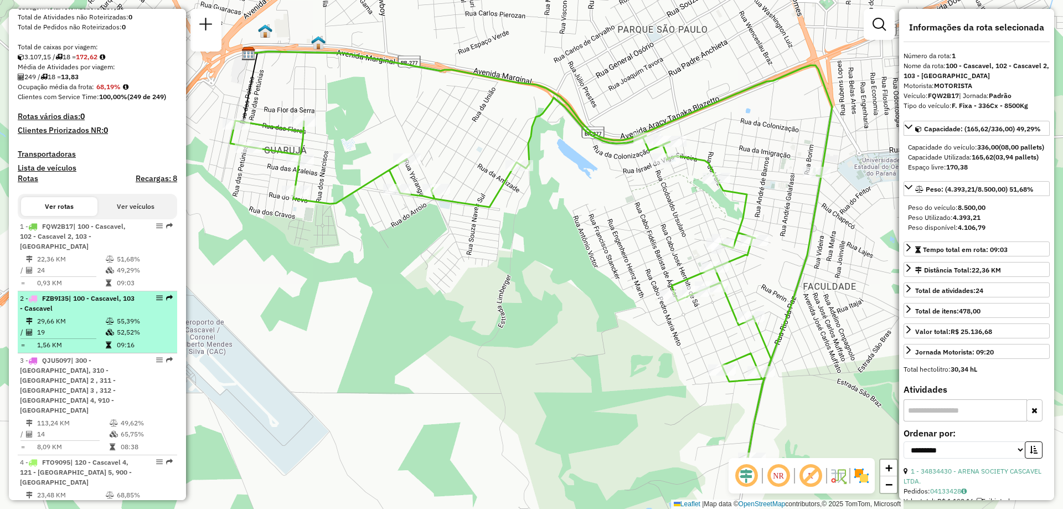
click at [81, 320] on td "29,66 KM" at bounding box center [71, 320] width 69 height 11
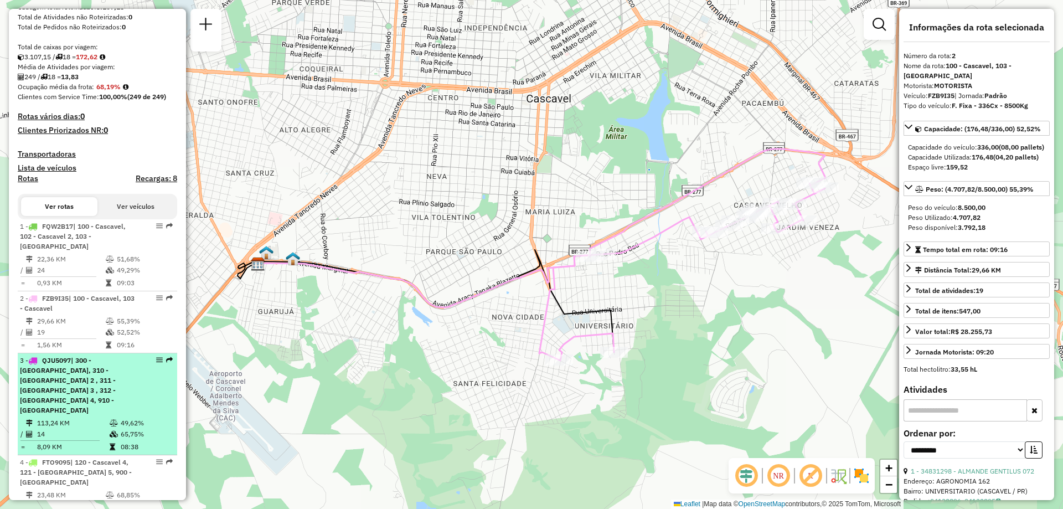
click at [100, 417] on td "113,24 KM" at bounding box center [73, 422] width 72 height 11
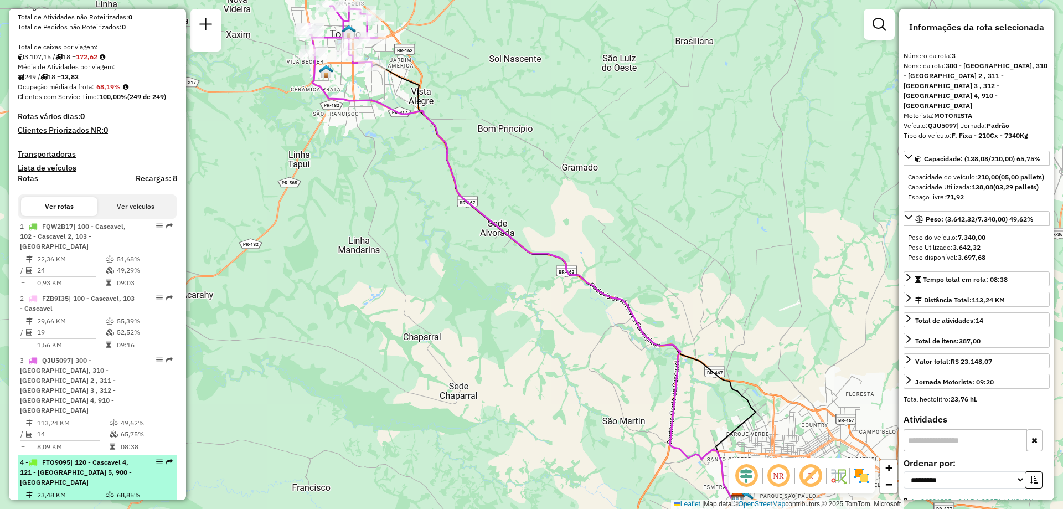
click at [82, 458] on span "| 120 - Cascavel 4, 121 - [GEOGRAPHIC_DATA] 5, 900 - [GEOGRAPHIC_DATA]" at bounding box center [76, 472] width 112 height 28
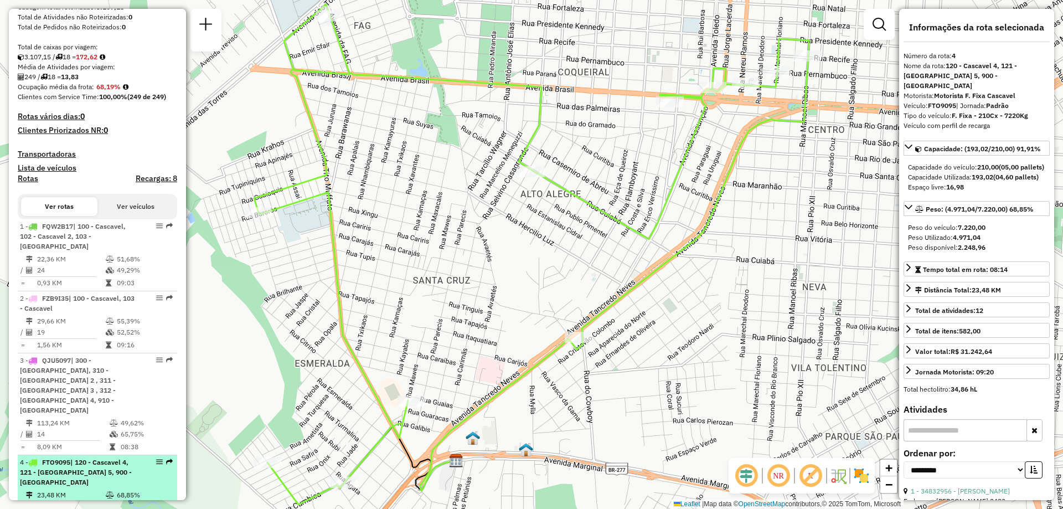
scroll to position [310, 0]
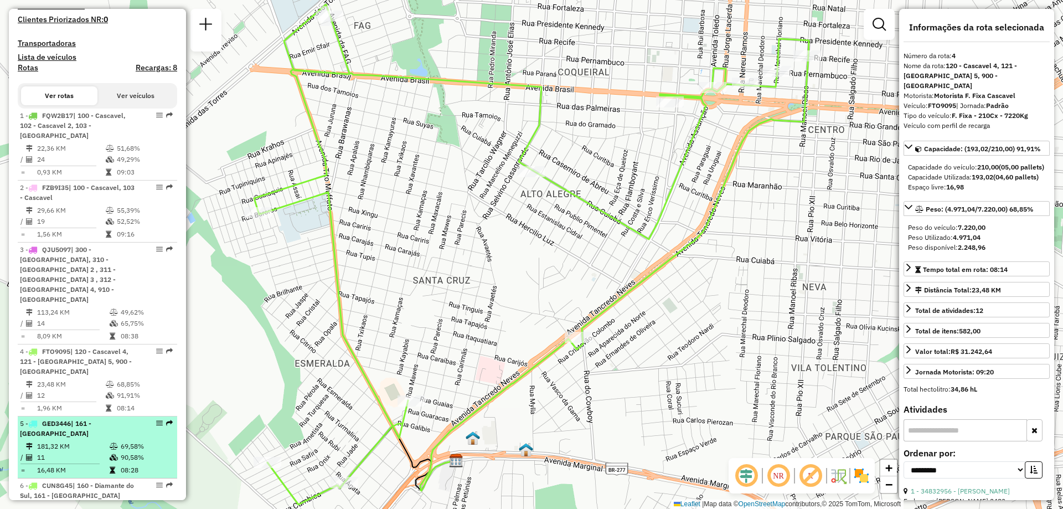
click at [80, 441] on td "181,32 KM" at bounding box center [73, 446] width 72 height 11
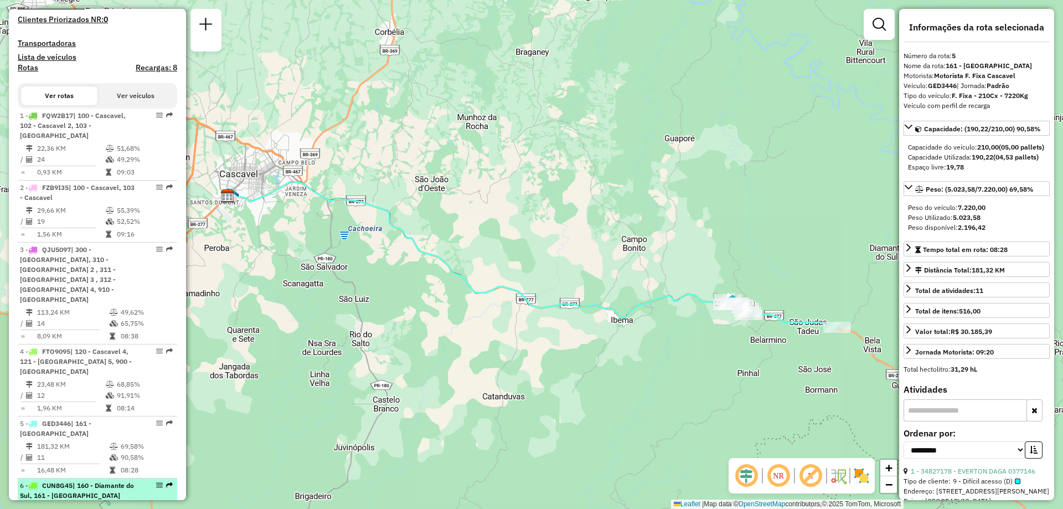
click at [78, 481] on span "| 160 - Diamante do Sul, 161 - [GEOGRAPHIC_DATA]" at bounding box center [77, 490] width 114 height 18
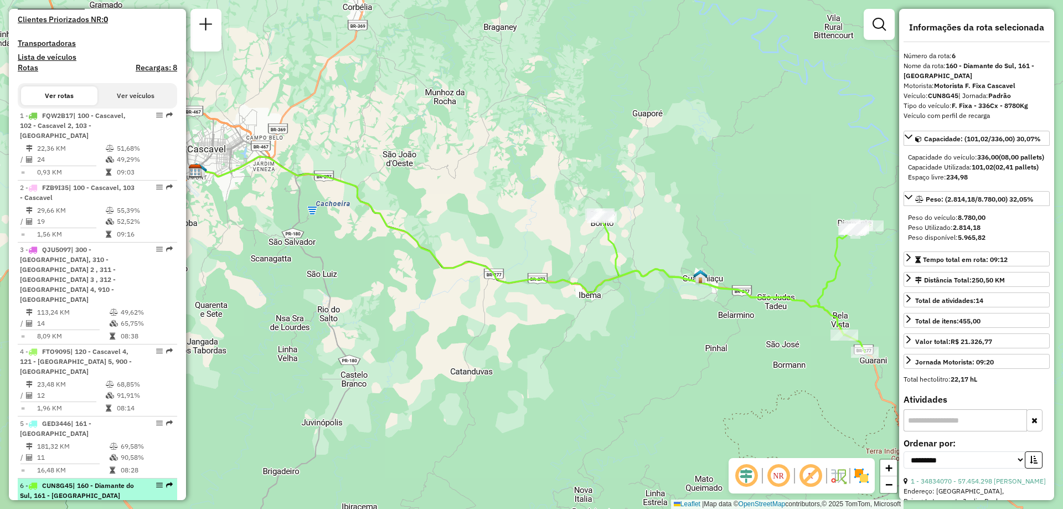
scroll to position [421, 0]
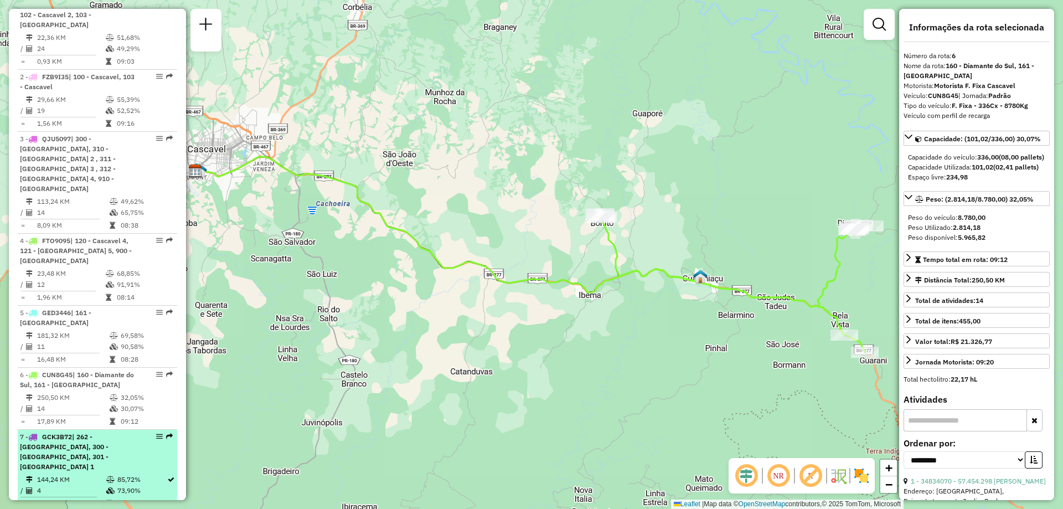
click at [74, 485] on td "4" at bounding box center [71, 490] width 69 height 11
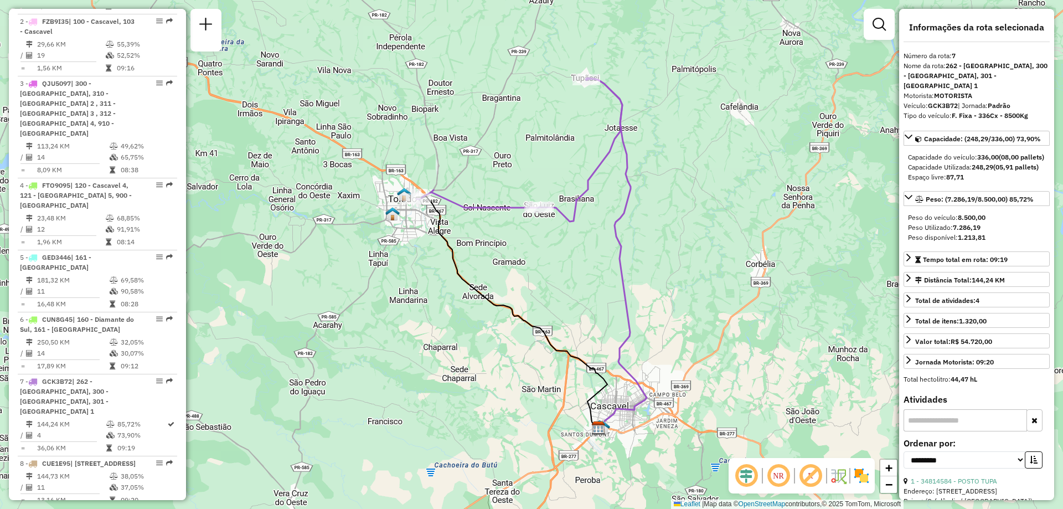
scroll to position [532, 0]
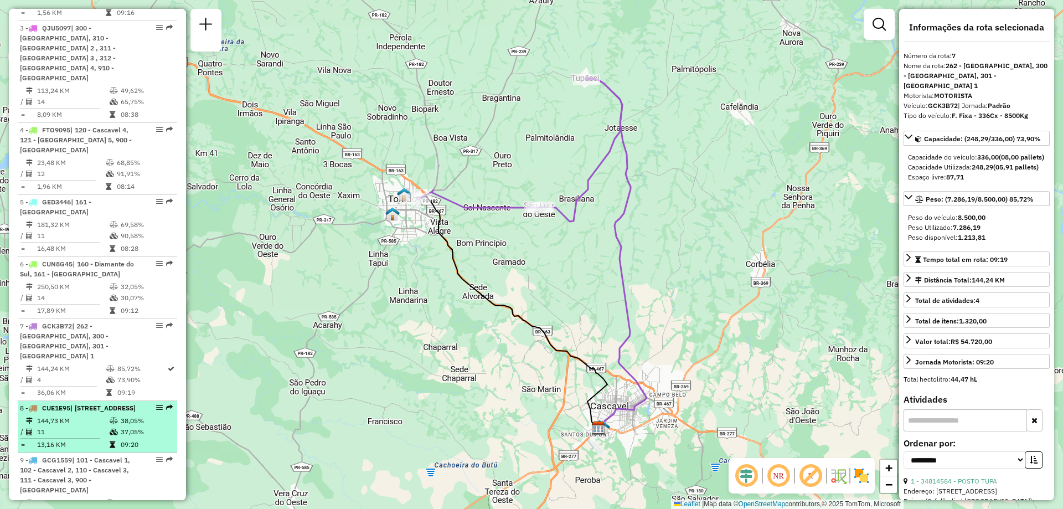
click at [72, 426] on td "11" at bounding box center [73, 431] width 72 height 11
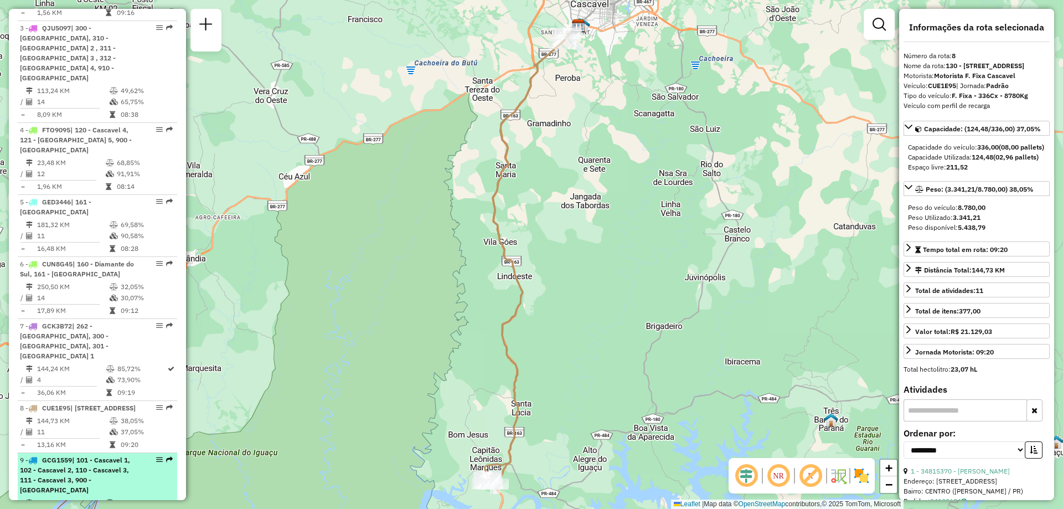
click at [79, 455] on span "| 101 - Cascavel 1, 102 - Cascavel 2, 110 - Cascavel 3, 111 - Cascavel 3, 900 -…" at bounding box center [75, 474] width 110 height 38
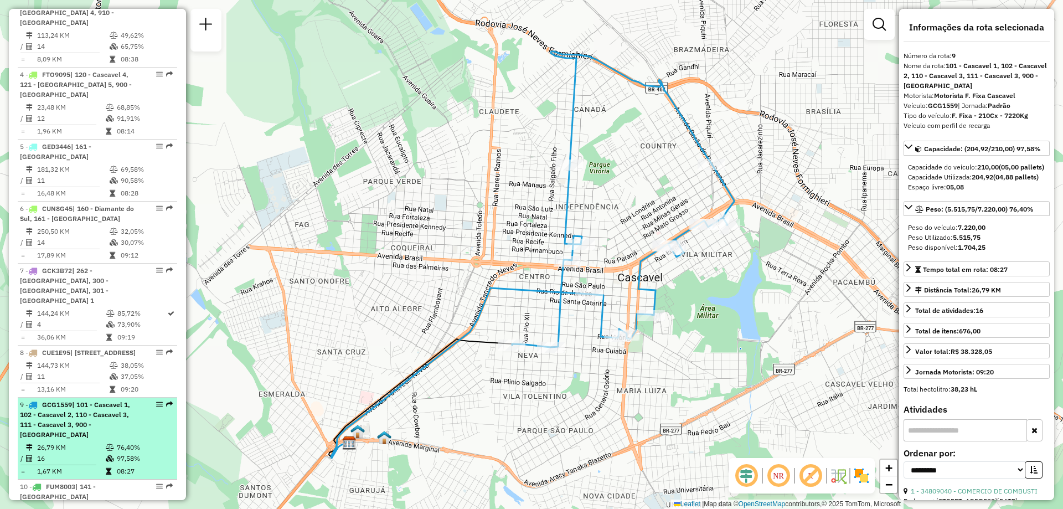
scroll to position [643, 0]
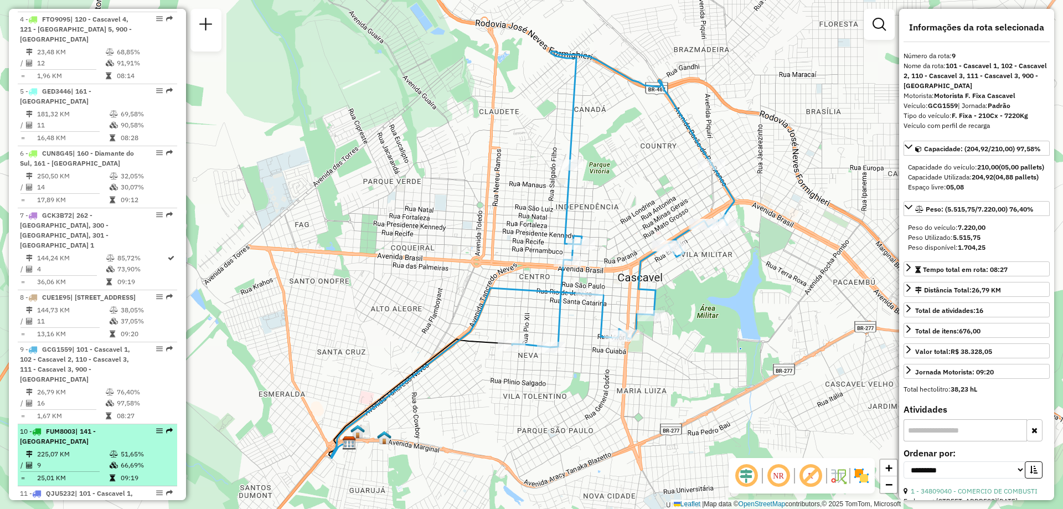
click at [79, 459] on td "9" at bounding box center [73, 464] width 72 height 11
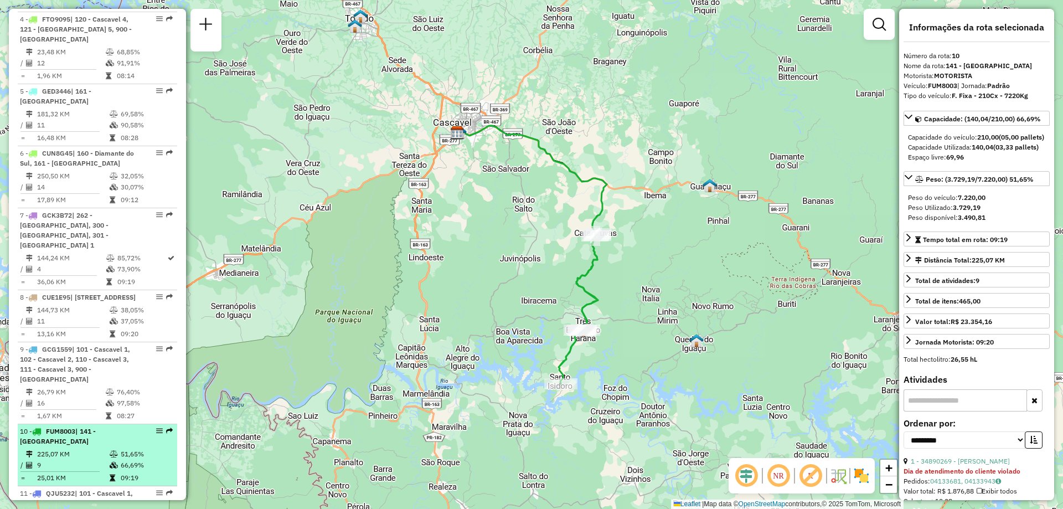
scroll to position [698, 0]
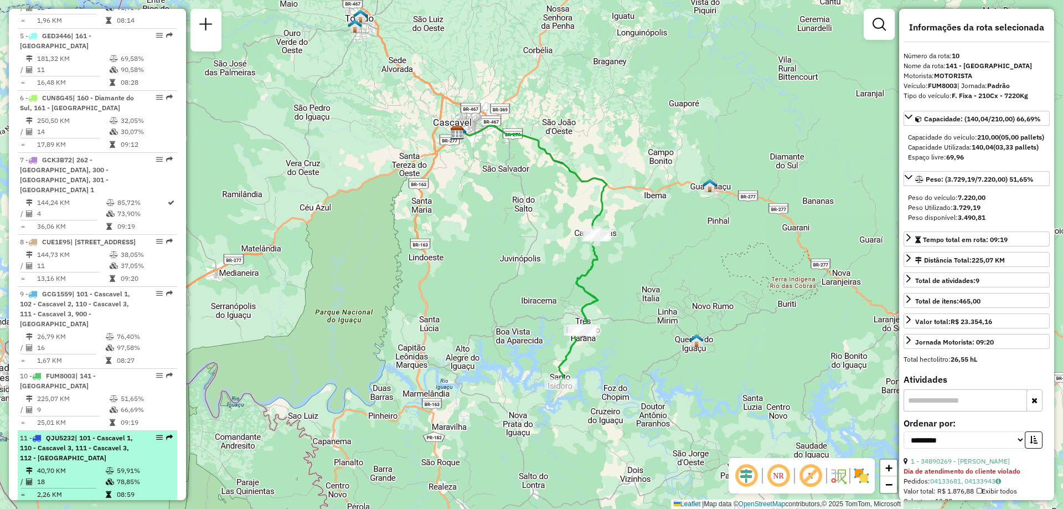
click at [90, 433] on div "11 - QJU5232 | 101 - Cascavel 1, 110 - Cascavel 3, 111 - Cascavel 3, 112 - [GEO…" at bounding box center [78, 448] width 117 height 30
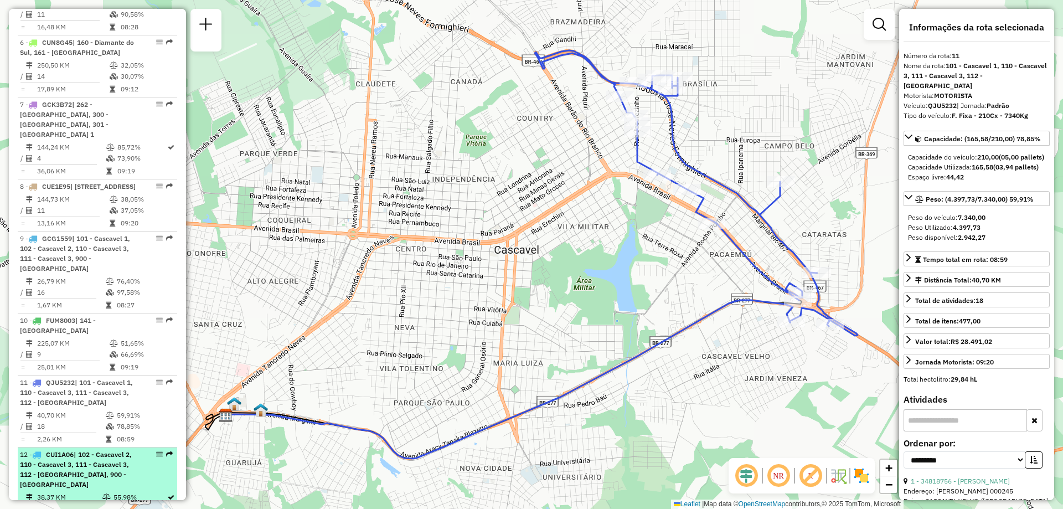
scroll to position [809, 0]
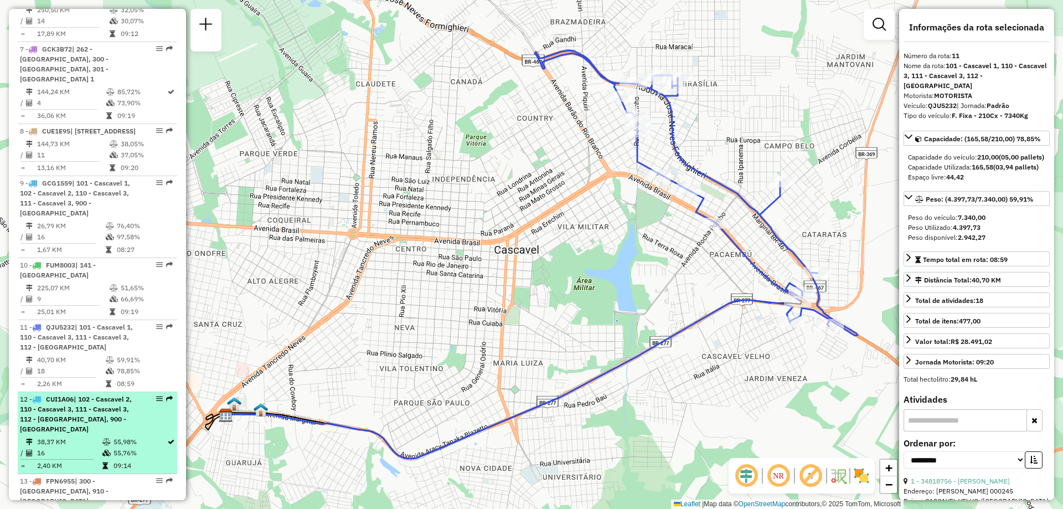
click at [85, 395] on span "| 102 - Cascavel 2, 110 - Cascavel 3, 111 - Cascavel 3, 112 - [GEOGRAPHIC_DATA]…" at bounding box center [76, 414] width 112 height 38
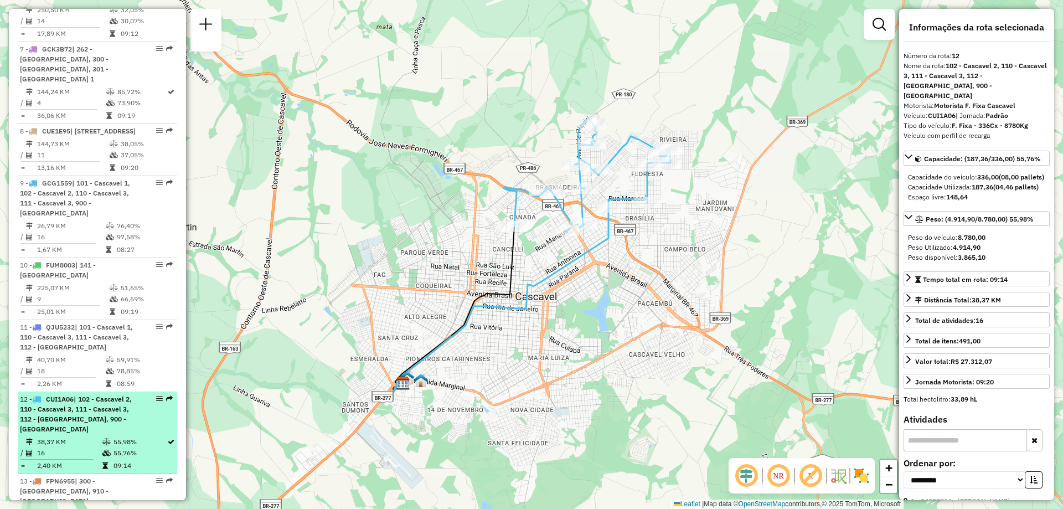
scroll to position [919, 0]
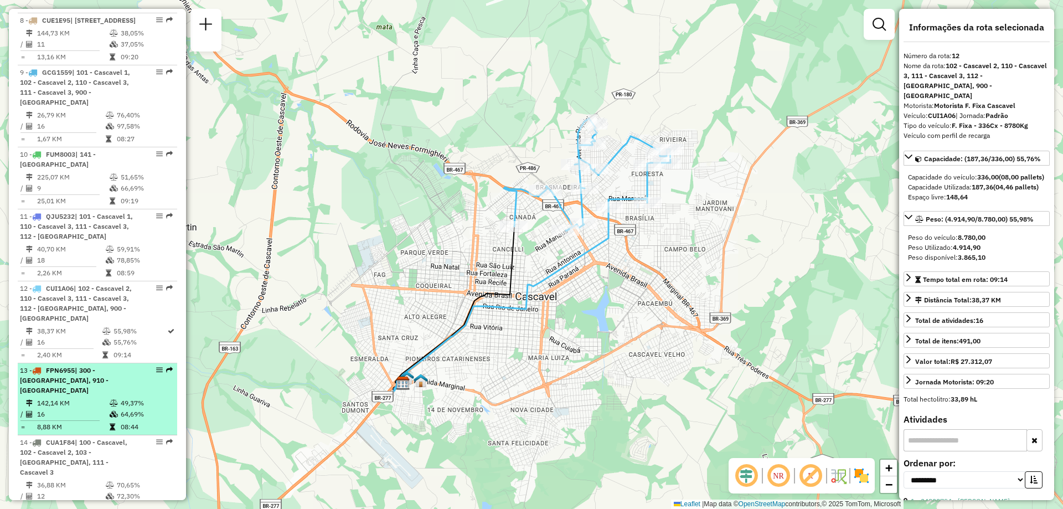
click at [74, 421] on td "8,88 KM" at bounding box center [73, 426] width 72 height 11
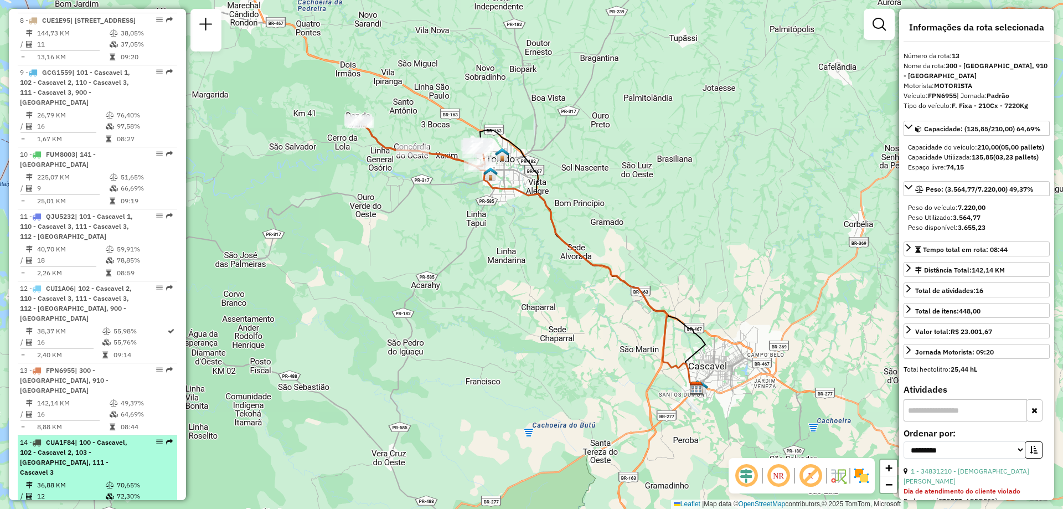
click at [82, 479] on td "36,88 KM" at bounding box center [71, 484] width 69 height 11
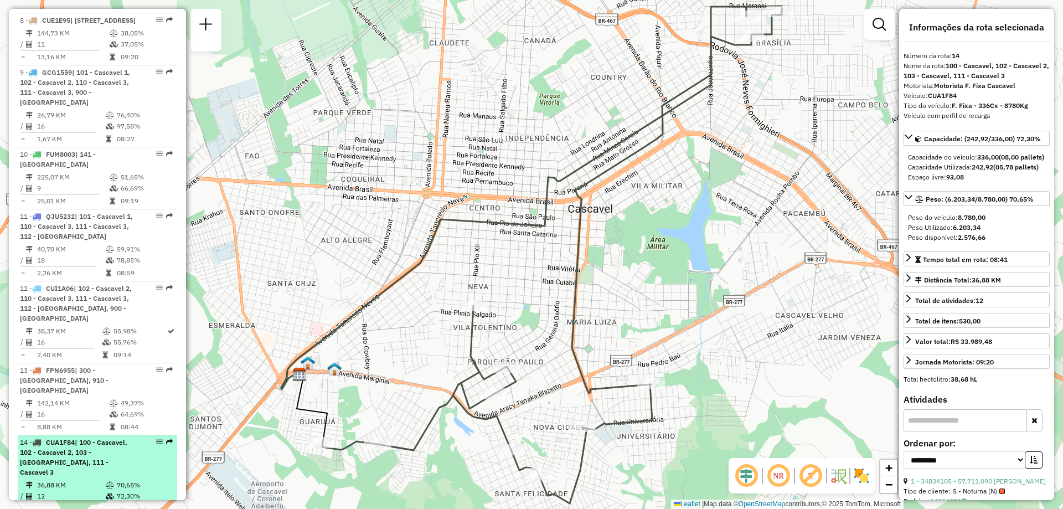
scroll to position [975, 0]
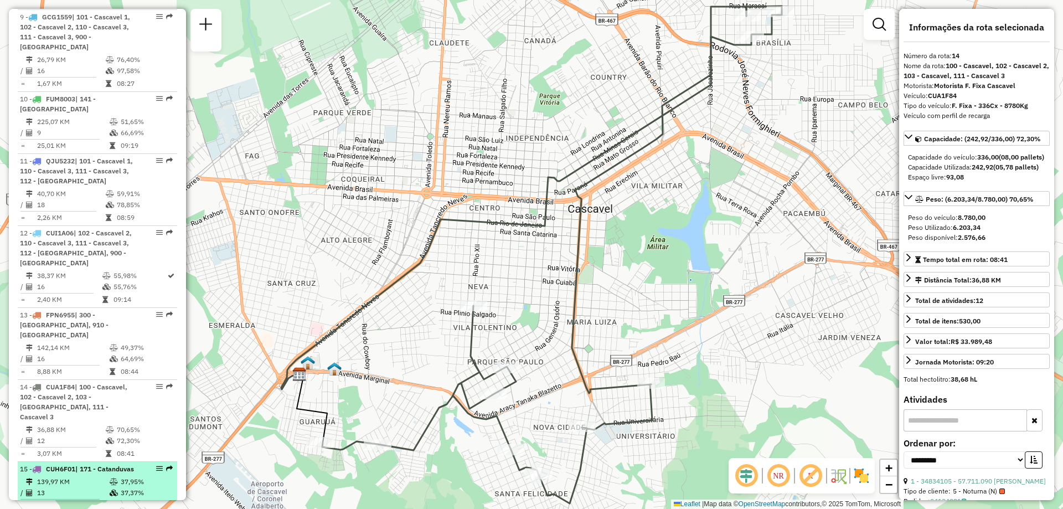
click at [85, 464] on div "15 - CUH6F01 | 171 - Catanduvas" at bounding box center [78, 469] width 117 height 10
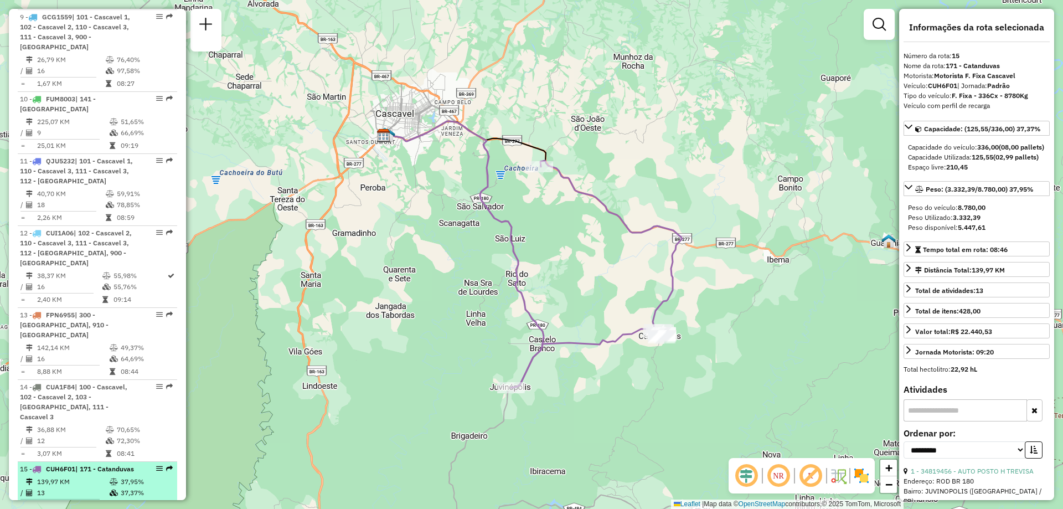
scroll to position [1030, 0]
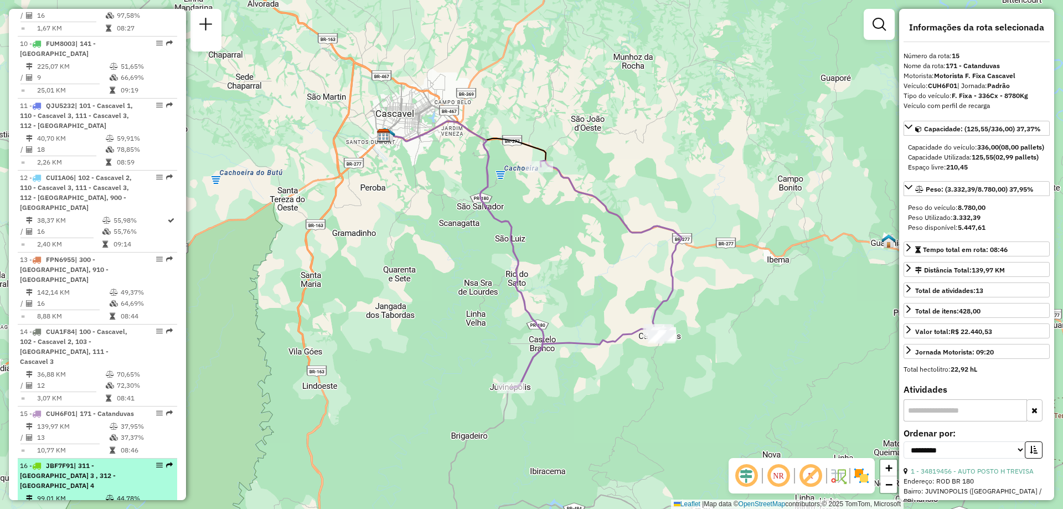
click at [81, 460] on div "16 - JBF7F91 | 311 - [GEOGRAPHIC_DATA] 3 , 312 - [GEOGRAPHIC_DATA] 4" at bounding box center [78, 475] width 117 height 30
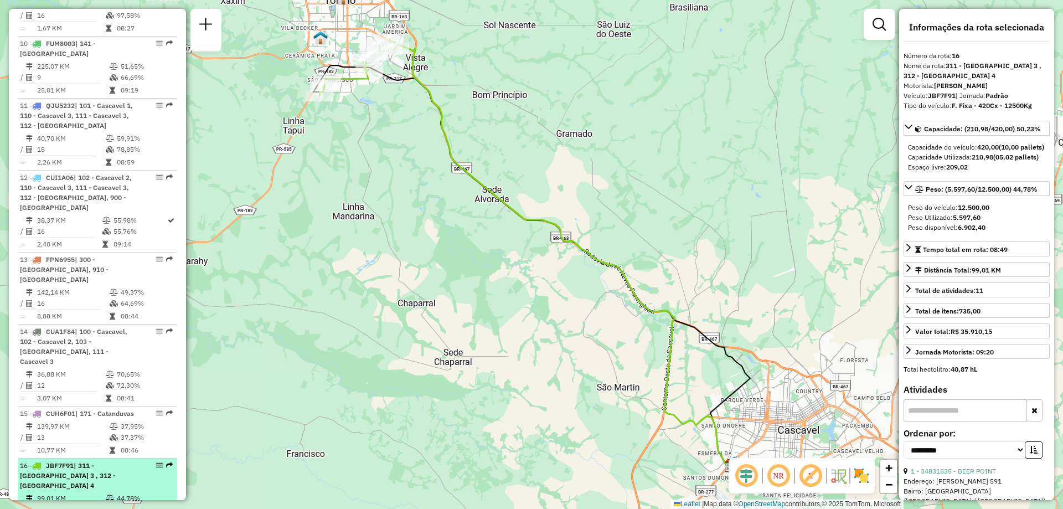
scroll to position [1141, 0]
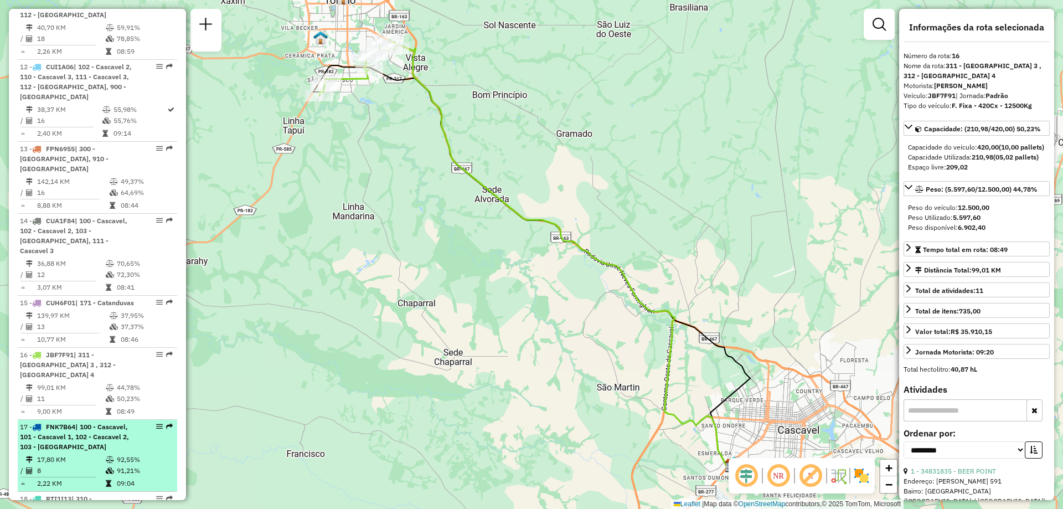
click at [69, 422] on div "17 - FNK7B64 | 100 - Cascavel, 101 - Cascavel 1, 102 - Cascavel 2, 103 - Cascav…" at bounding box center [78, 437] width 117 height 30
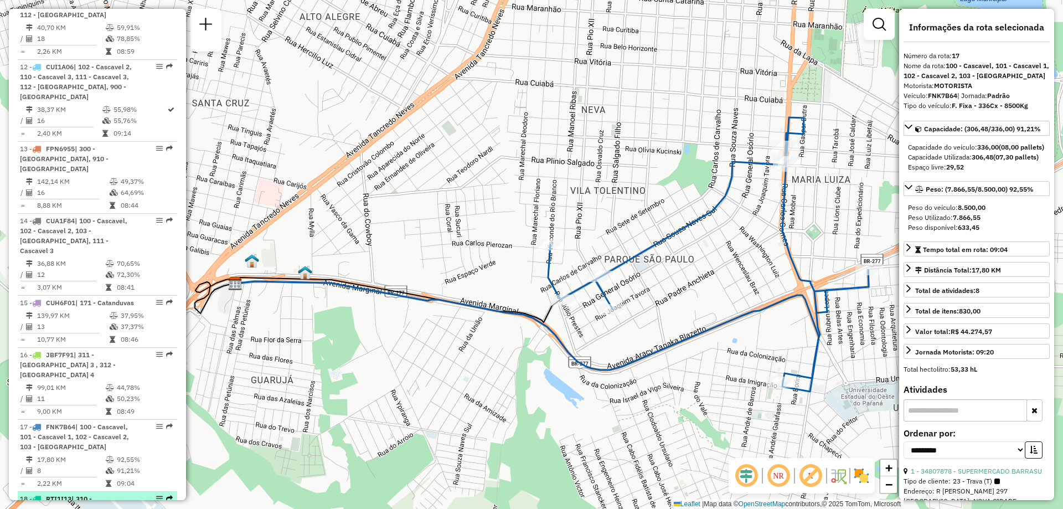
click at [83, 494] on div "18 - RTI1I13 | 310 - [GEOGRAPHIC_DATA] 2 , 311 - [GEOGRAPHIC_DATA] 3 , 312 - [G…" at bounding box center [78, 519] width 117 height 50
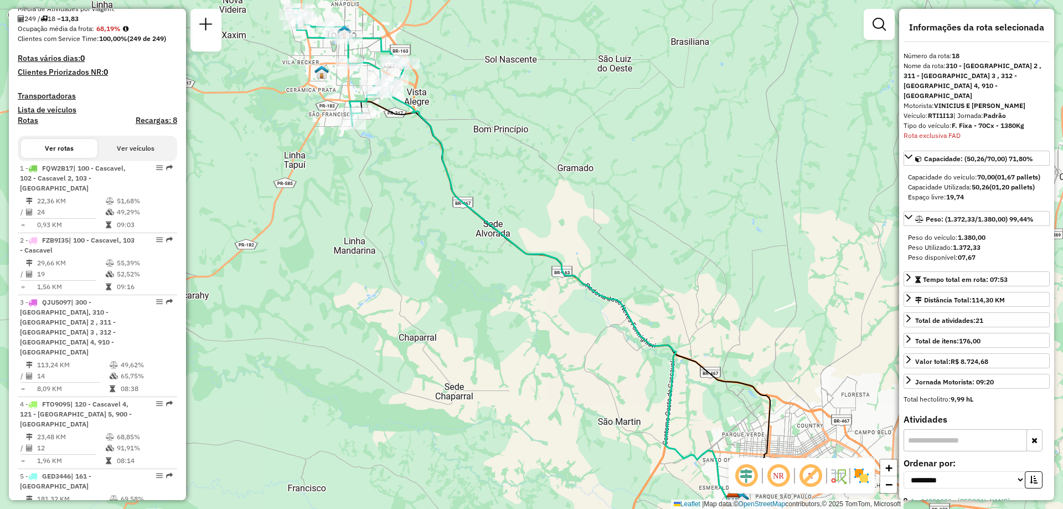
scroll to position [0, 0]
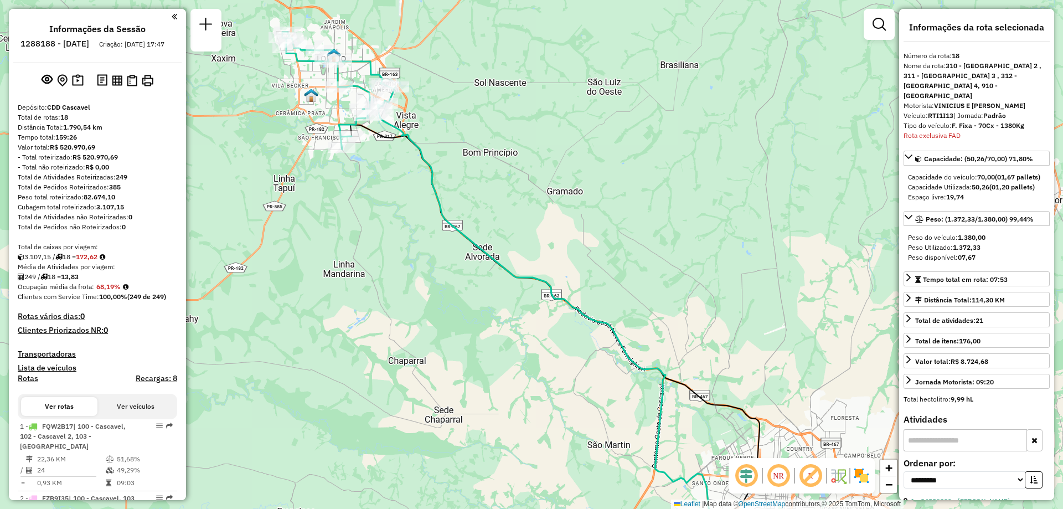
drag, startPoint x: 488, startPoint y: 141, endPoint x: 478, endPoint y: 164, distance: 25.5
click at [478, 164] on div "Janela de atendimento Grade de atendimento Capacidade Transportadoras Veículos …" at bounding box center [531, 254] width 1063 height 509
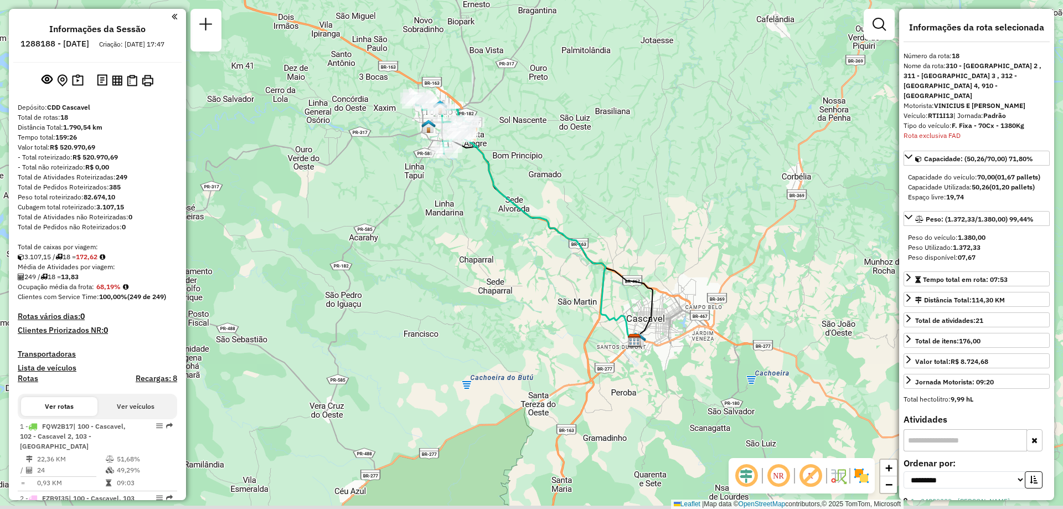
drag, startPoint x: 693, startPoint y: 354, endPoint x: 616, endPoint y: 245, distance: 133.4
click at [616, 245] on div "Janela de atendimento Grade de atendimento Capacidade Transportadoras Veículos …" at bounding box center [531, 254] width 1063 height 509
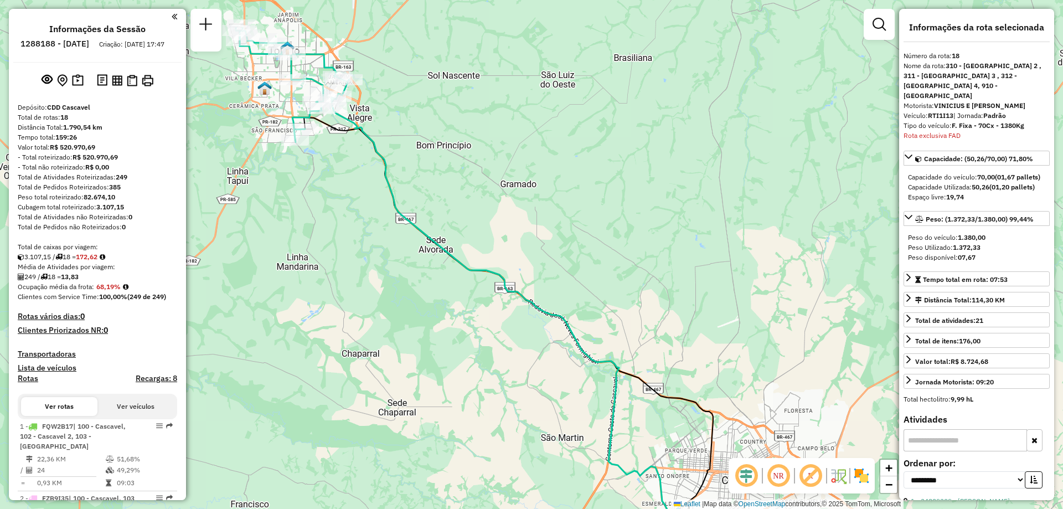
drag, startPoint x: 631, startPoint y: 211, endPoint x: 627, endPoint y: 289, distance: 78.1
click at [627, 289] on div "Janela de atendimento Grade de atendimento Capacidade Transportadoras Veículos …" at bounding box center [531, 254] width 1063 height 509
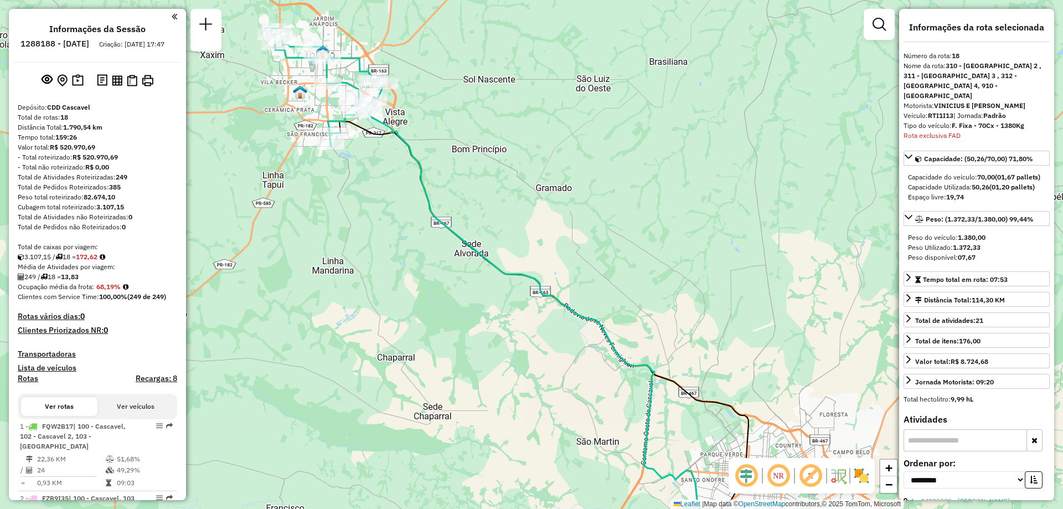
drag, startPoint x: 609, startPoint y: 249, endPoint x: 645, endPoint y: 253, distance: 35.6
click at [645, 253] on div "Janela de atendimento Grade de atendimento Capacidade Transportadoras Veículos …" at bounding box center [531, 254] width 1063 height 509
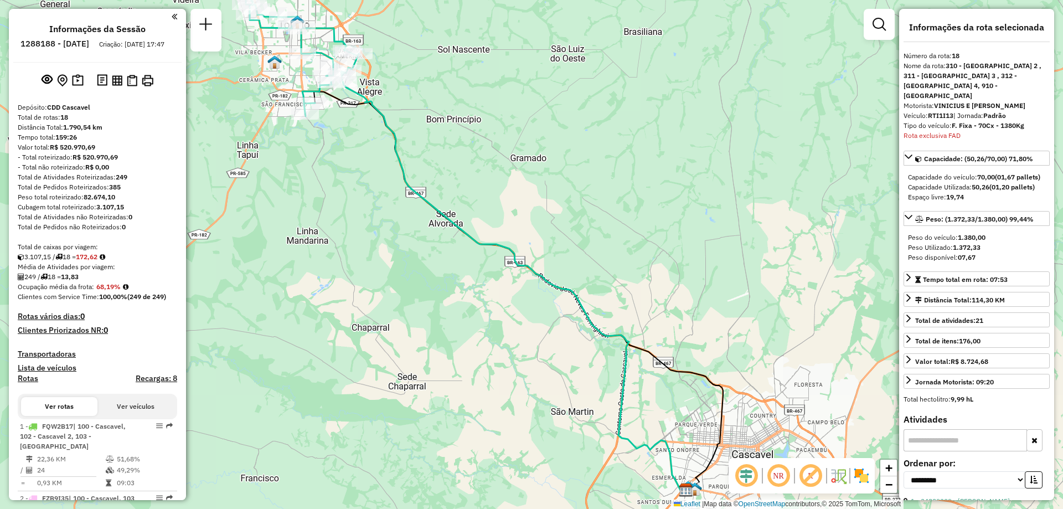
drag, startPoint x: 804, startPoint y: 334, endPoint x: 778, endPoint y: 304, distance: 39.3
click at [778, 304] on div "Janela de atendimento Grade de atendimento Capacidade Transportadoras Veículos …" at bounding box center [531, 254] width 1063 height 509
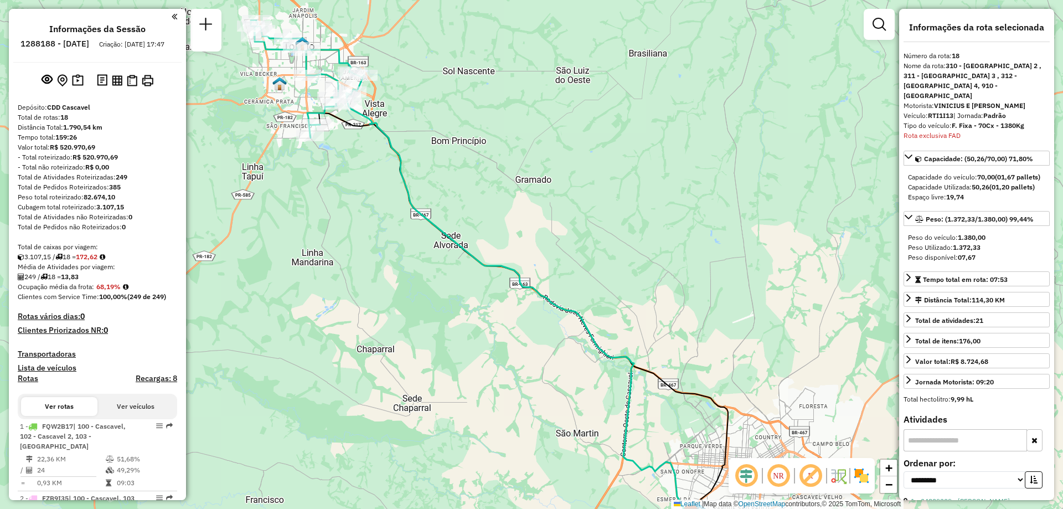
drag, startPoint x: 428, startPoint y: 171, endPoint x: 433, endPoint y: 193, distance: 22.2
click at [433, 193] on div "Janela de atendimento Grade de atendimento Capacidade Transportadoras Veículos …" at bounding box center [531, 254] width 1063 height 509
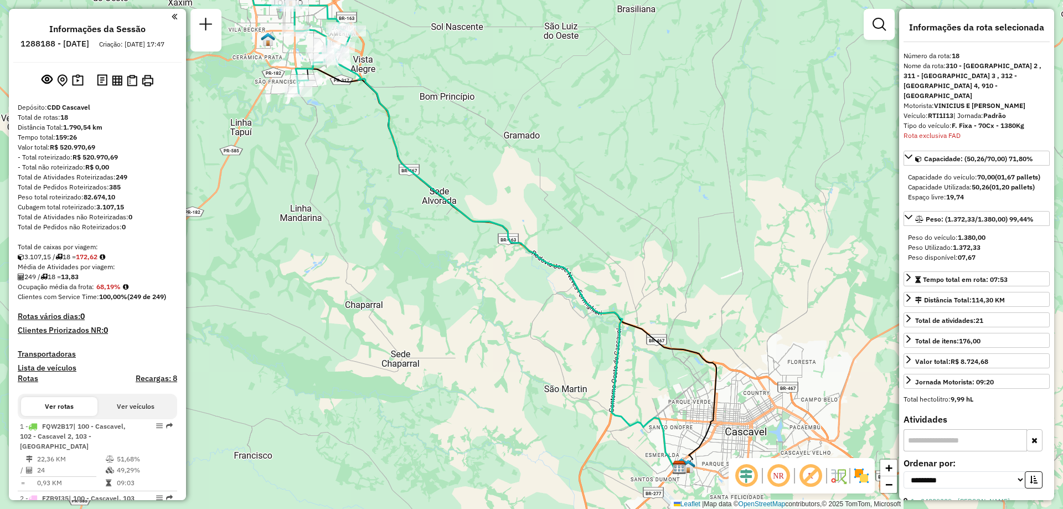
drag, startPoint x: 827, startPoint y: 414, endPoint x: 811, endPoint y: 359, distance: 57.6
click at [811, 359] on div "Janela de atendimento Grade de atendimento Capacidade Transportadoras Veículos …" at bounding box center [531, 254] width 1063 height 509
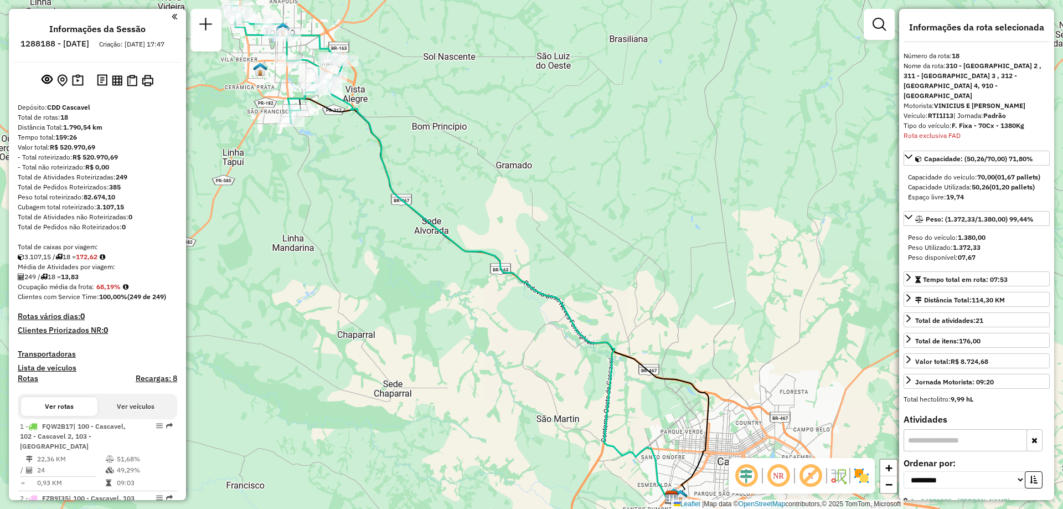
drag, startPoint x: 719, startPoint y: 244, endPoint x: 716, endPoint y: 284, distance: 41.1
click at [716, 284] on div "Janela de atendimento Grade de atendimento Capacidade Transportadoras Veículos …" at bounding box center [531, 254] width 1063 height 509
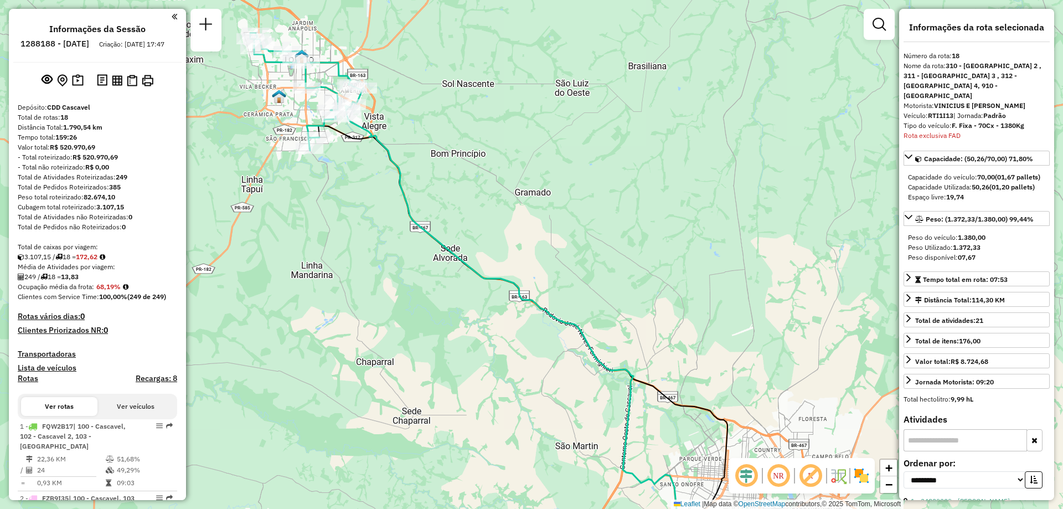
drag, startPoint x: 563, startPoint y: 197, endPoint x: 582, endPoint y: 224, distance: 33.0
click at [582, 224] on div "Janela de atendimento Grade de atendimento Capacidade Transportadoras Veículos …" at bounding box center [531, 254] width 1063 height 509
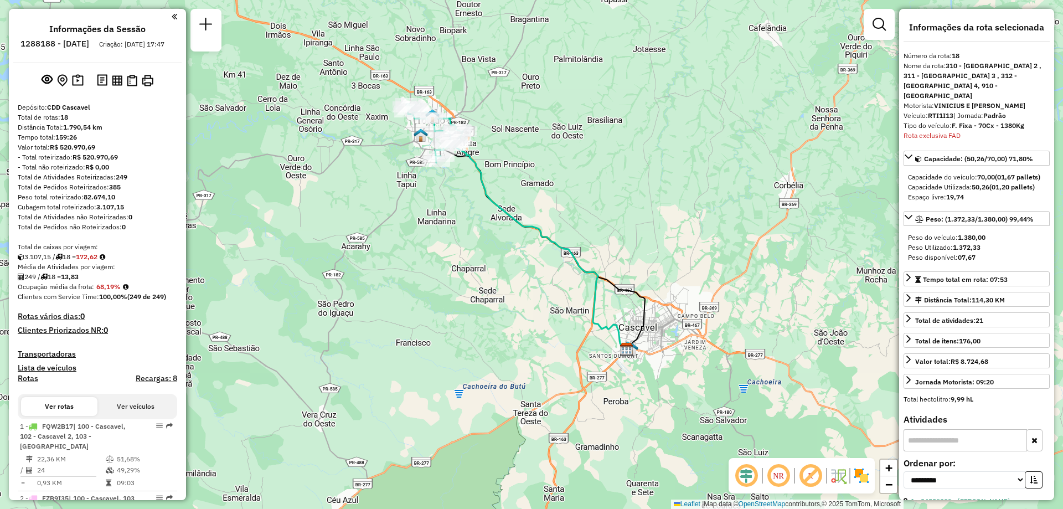
drag, startPoint x: 714, startPoint y: 328, endPoint x: 651, endPoint y: 256, distance: 95.7
click at [654, 258] on div "Janela de atendimento Grade de atendimento Capacidade Transportadoras Veículos …" at bounding box center [531, 254] width 1063 height 509
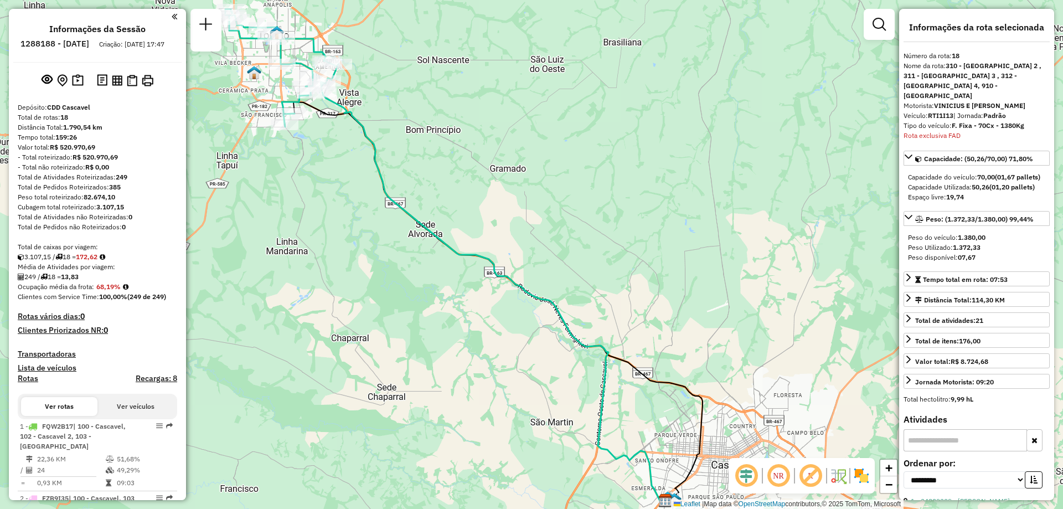
drag, startPoint x: 602, startPoint y: 212, endPoint x: 639, endPoint y: 257, distance: 57.8
click at [639, 257] on div "Janela de atendimento Grade de atendimento Capacidade Transportadoras Veículos …" at bounding box center [531, 254] width 1063 height 509
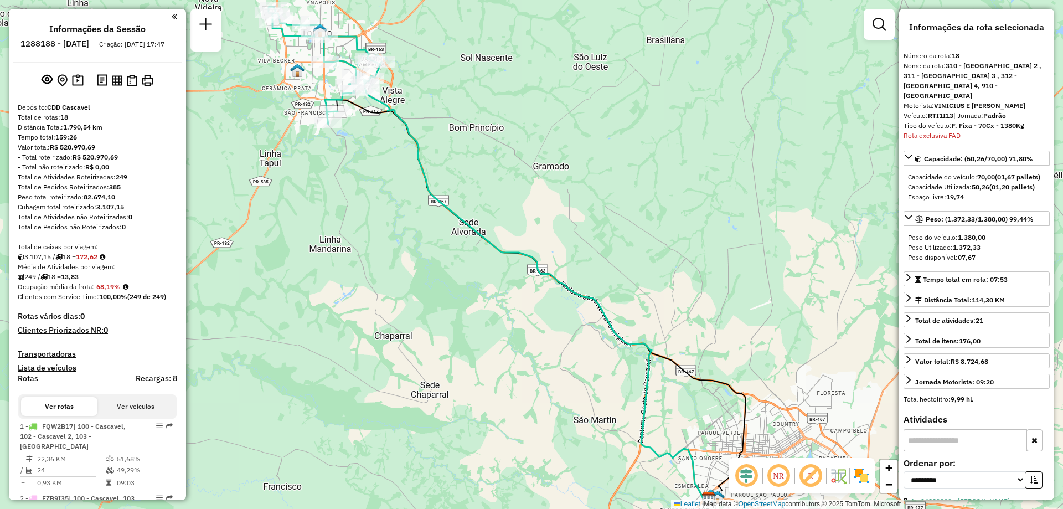
drag, startPoint x: 639, startPoint y: 257, endPoint x: 682, endPoint y: 255, distance: 43.2
click at [682, 255] on div "Janela de atendimento Grade de atendimento Capacidade Transportadoras Veículos …" at bounding box center [531, 254] width 1063 height 509
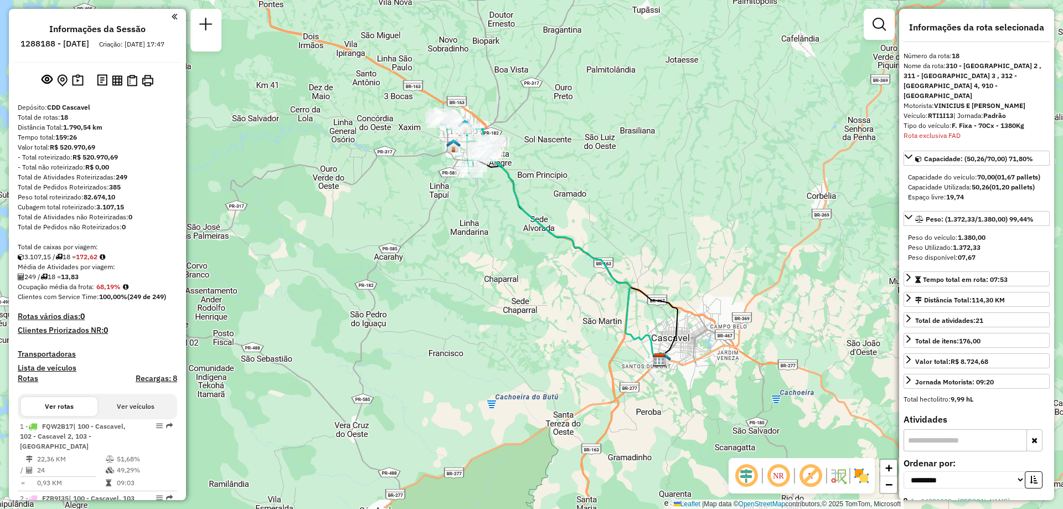
drag, startPoint x: 758, startPoint y: 288, endPoint x: 696, endPoint y: 261, distance: 67.4
click at [696, 261] on div "Janela de atendimento Grade de atendimento Capacidade Transportadoras Veículos …" at bounding box center [531, 254] width 1063 height 509
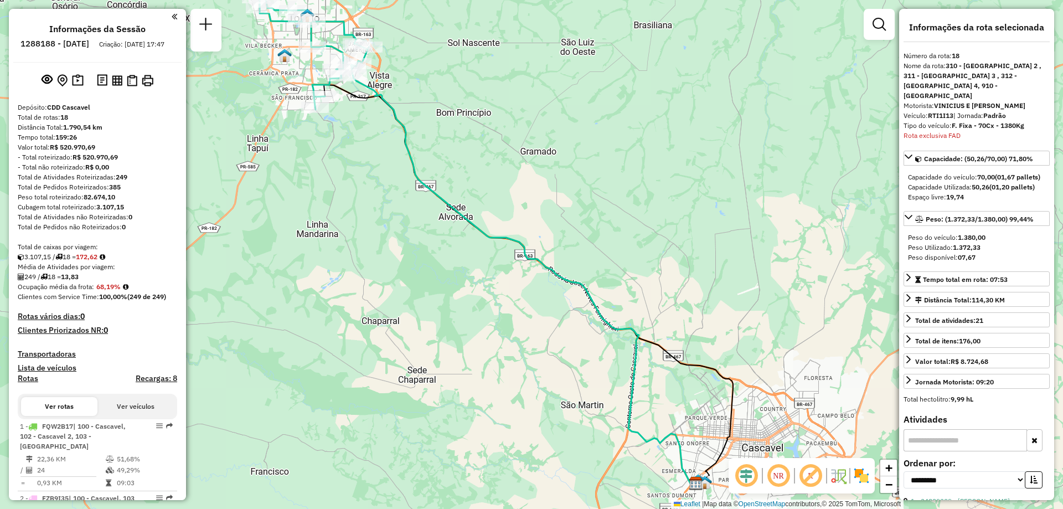
drag, startPoint x: 722, startPoint y: 290, endPoint x: 732, endPoint y: 286, distance: 10.9
click at [732, 286] on div "Janela de atendimento Grade de atendimento Capacidade Transportadoras Veículos …" at bounding box center [531, 254] width 1063 height 509
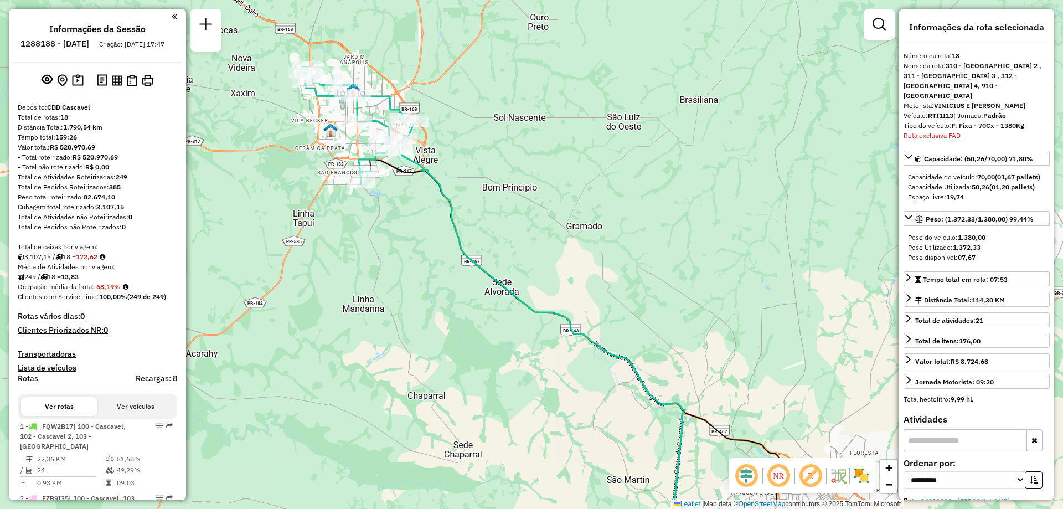
drag, startPoint x: 464, startPoint y: 148, endPoint x: 486, endPoint y: 195, distance: 51.7
click at [488, 196] on div "Janela de atendimento Grade de atendimento Capacidade Transportadoras Veículos …" at bounding box center [531, 254] width 1063 height 509
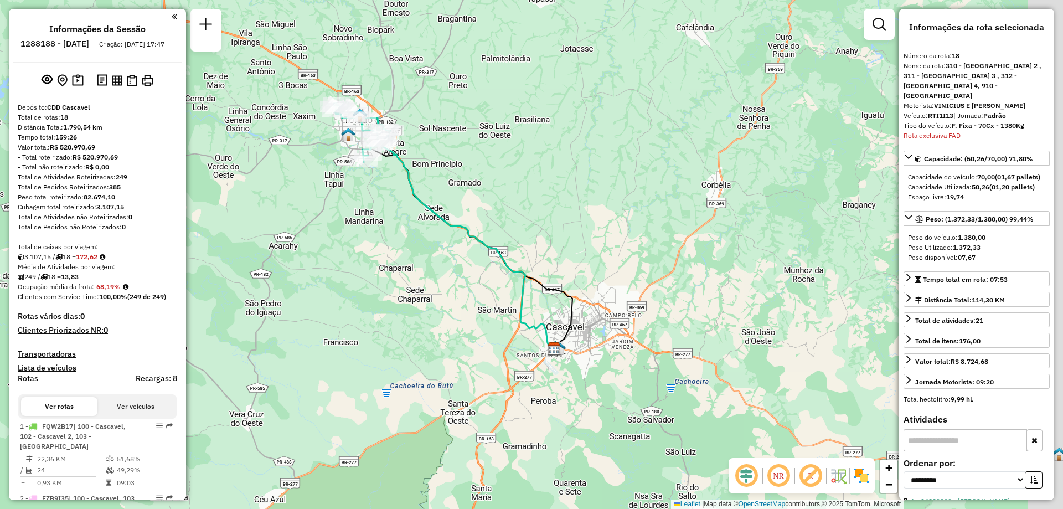
drag, startPoint x: 614, startPoint y: 265, endPoint x: 520, endPoint y: 204, distance: 111.3
click at [522, 206] on div "Janela de atendimento Grade de atendimento Capacidade Transportadoras Veículos …" at bounding box center [531, 254] width 1063 height 509
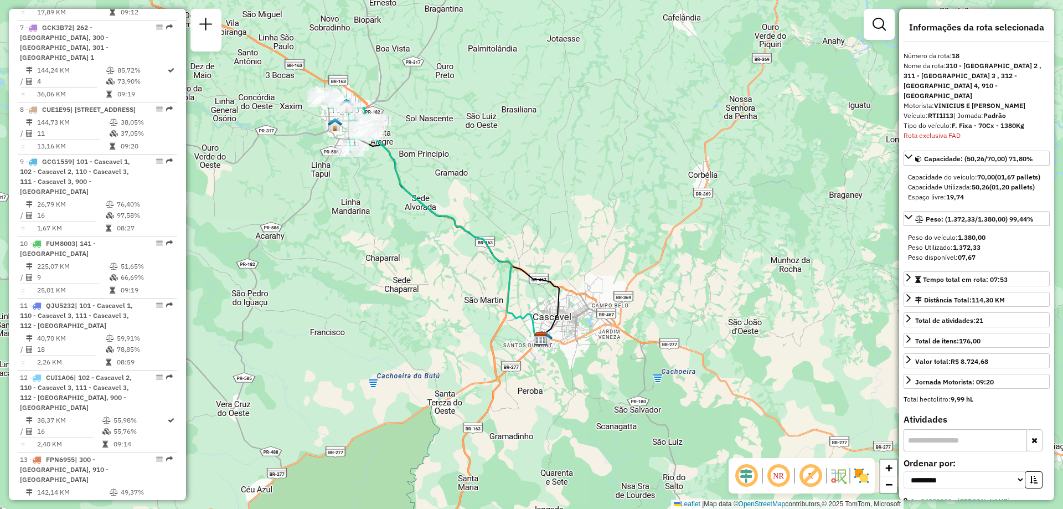
scroll to position [1143, 0]
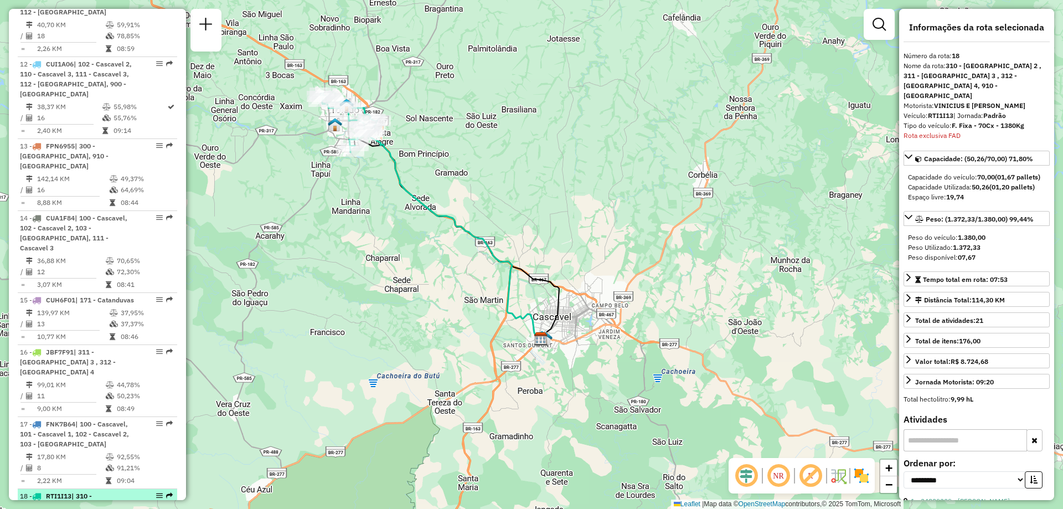
click at [80, 491] on div "18 - RTI1I13 | 310 - [GEOGRAPHIC_DATA] 2 , 311 - [GEOGRAPHIC_DATA] 3 , 312 - [G…" at bounding box center [78, 516] width 117 height 50
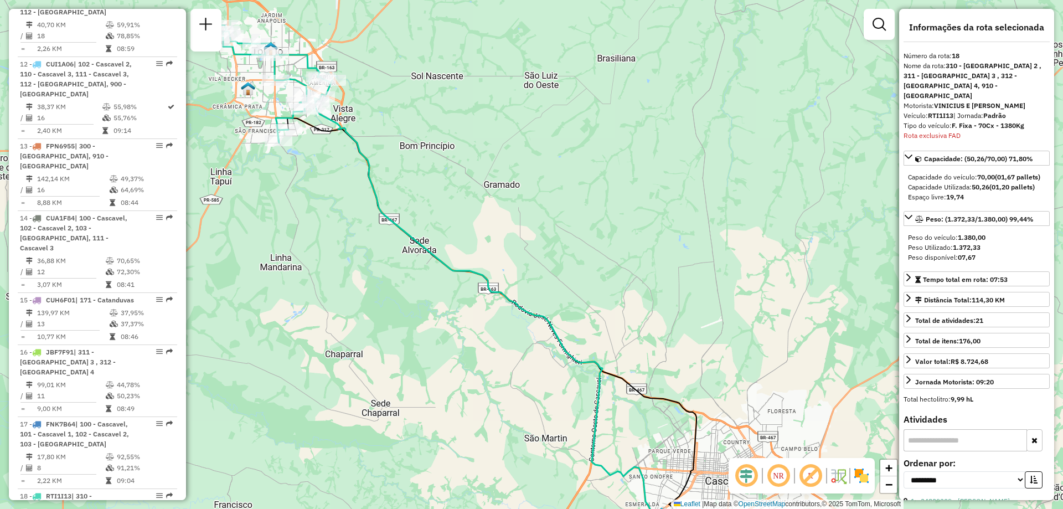
drag, startPoint x: 475, startPoint y: 55, endPoint x: 408, endPoint y: 72, distance: 69.1
click at [408, 72] on div "Janela de atendimento Grade de atendimento Capacidade Transportadoras Veículos …" at bounding box center [531, 254] width 1063 height 509
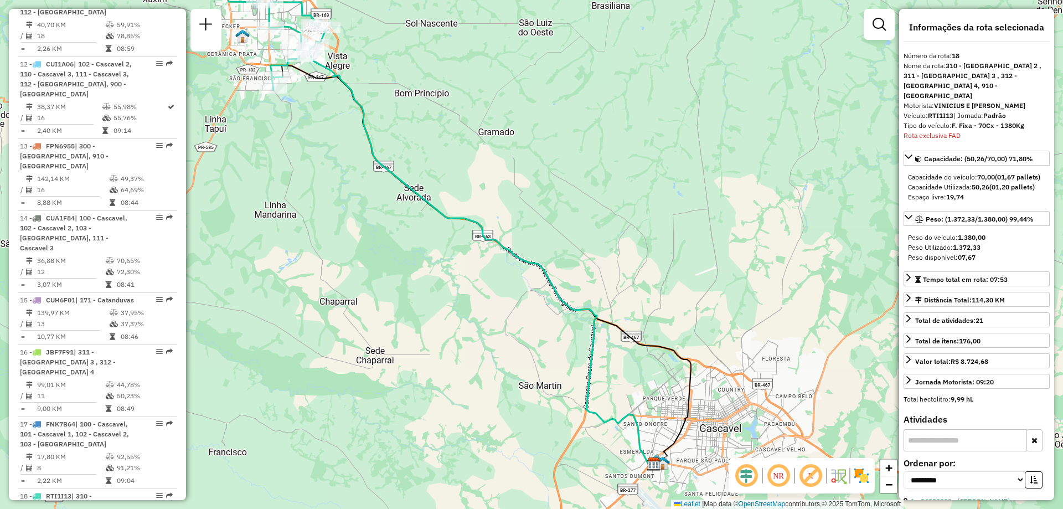
drag, startPoint x: 649, startPoint y: 357, endPoint x: 618, endPoint y: 238, distance: 123.1
click at [619, 242] on div "Janela de atendimento Grade de atendimento Capacidade Transportadoras Veículos …" at bounding box center [531, 254] width 1063 height 509
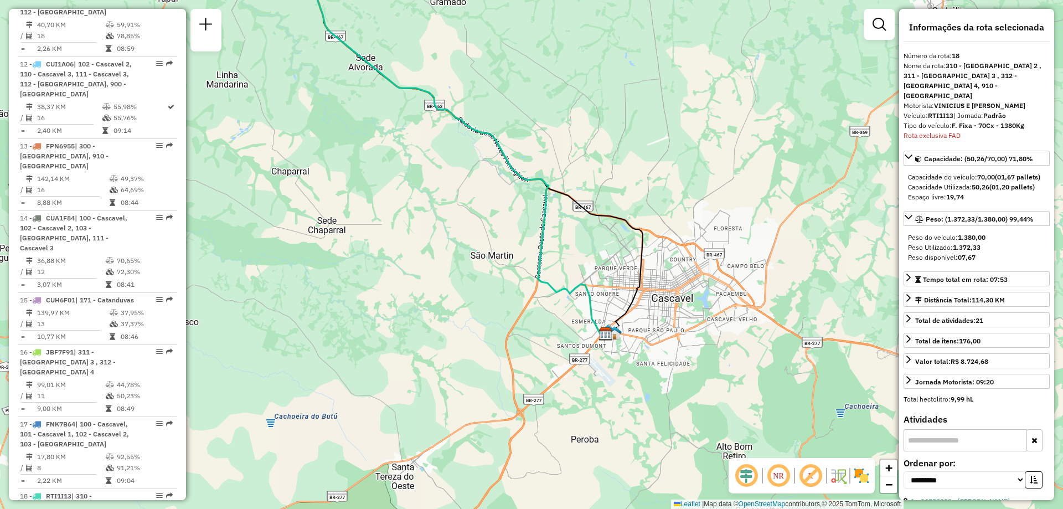
drag, startPoint x: 616, startPoint y: 325, endPoint x: 578, endPoint y: 231, distance: 101.3
click at [579, 231] on div "Janela de atendimento Grade de atendimento Capacidade Transportadoras Veículos …" at bounding box center [531, 254] width 1063 height 509
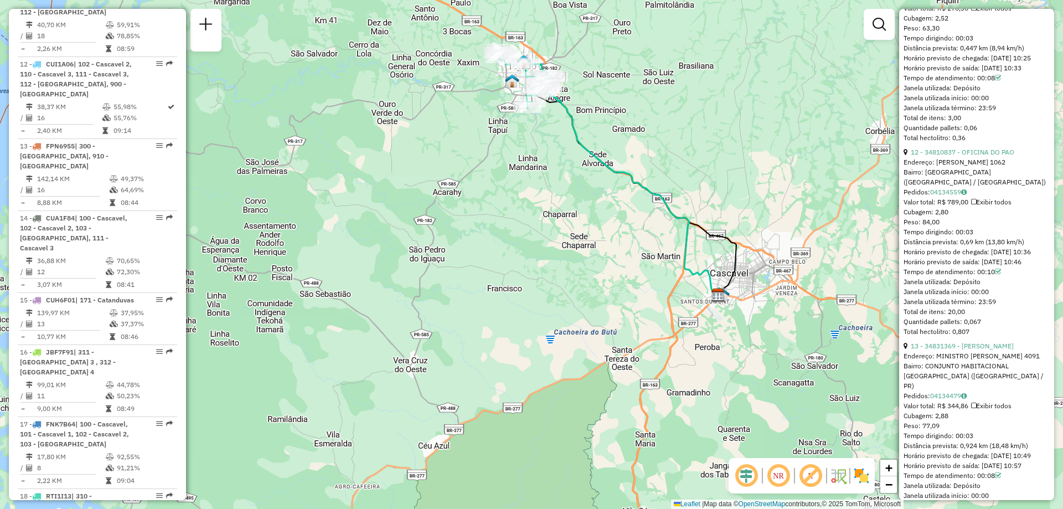
scroll to position [2490, 0]
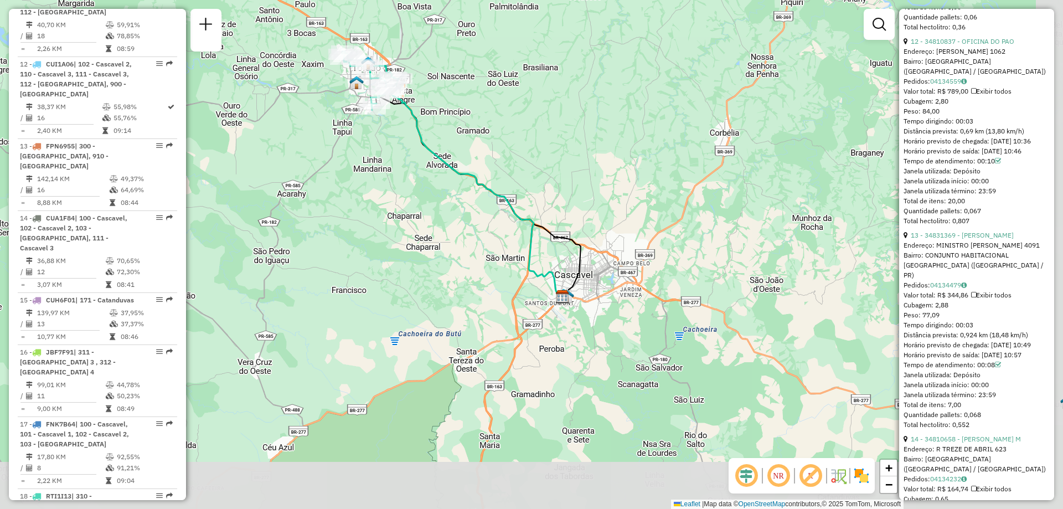
drag, startPoint x: 618, startPoint y: 326, endPoint x: 557, endPoint y: 227, distance: 115.8
click at [557, 227] on div "Janela de atendimento Grade de atendimento Capacidade Transportadoras Veículos …" at bounding box center [531, 254] width 1063 height 509
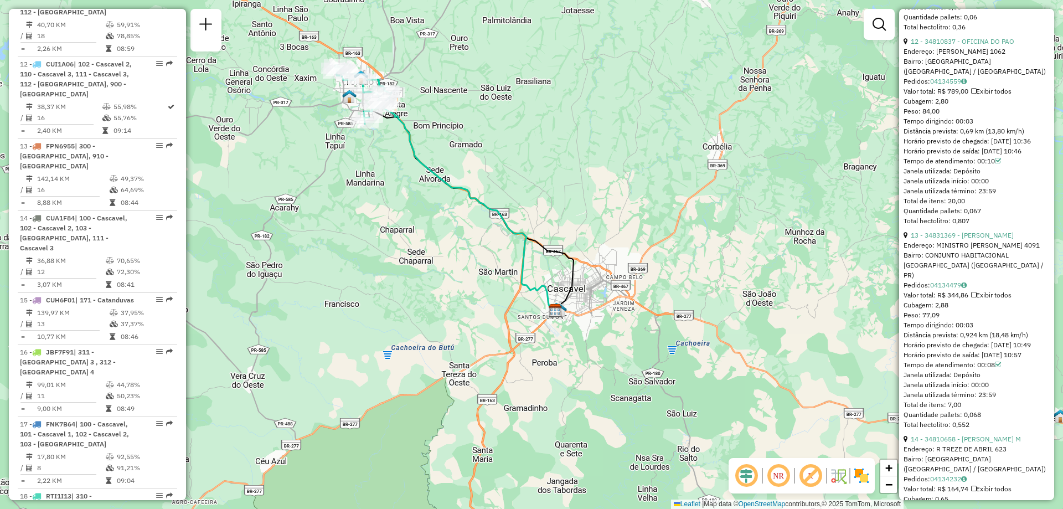
drag, startPoint x: 489, startPoint y: 111, endPoint x: 503, endPoint y: 149, distance: 40.4
click at [503, 149] on div "Janela de atendimento Grade de atendimento Capacidade Transportadoras Veículos …" at bounding box center [531, 254] width 1063 height 509
